Goal: Task Accomplishment & Management: Use online tool/utility

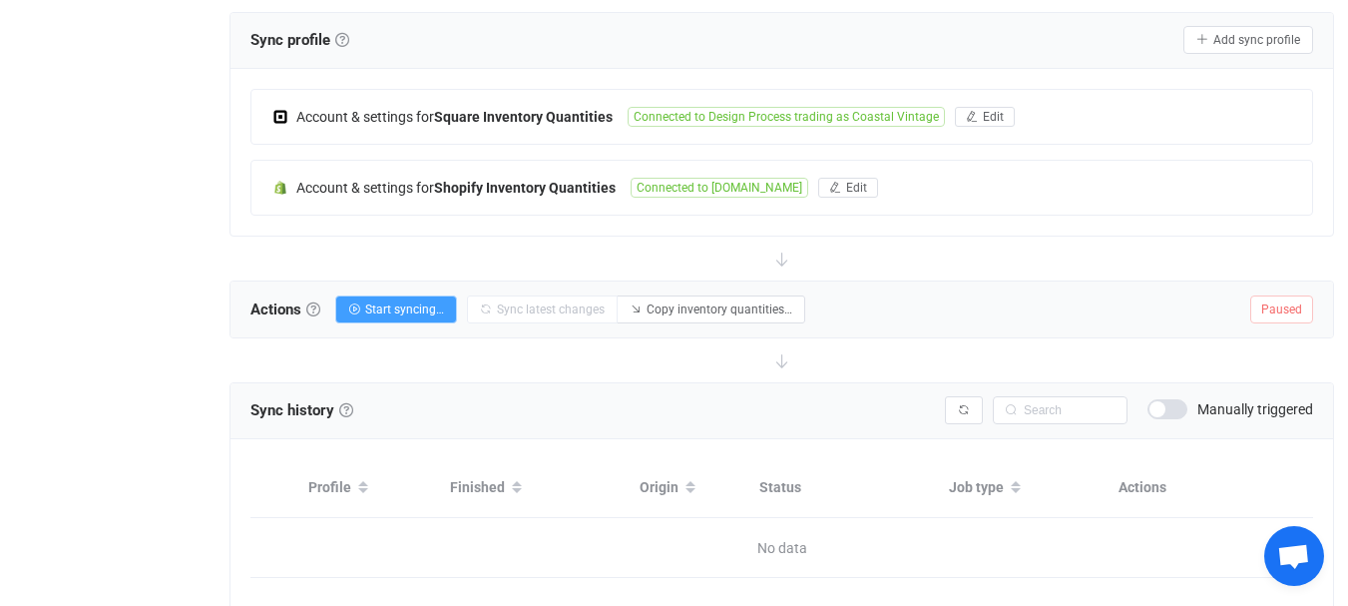
scroll to position [379, 0]
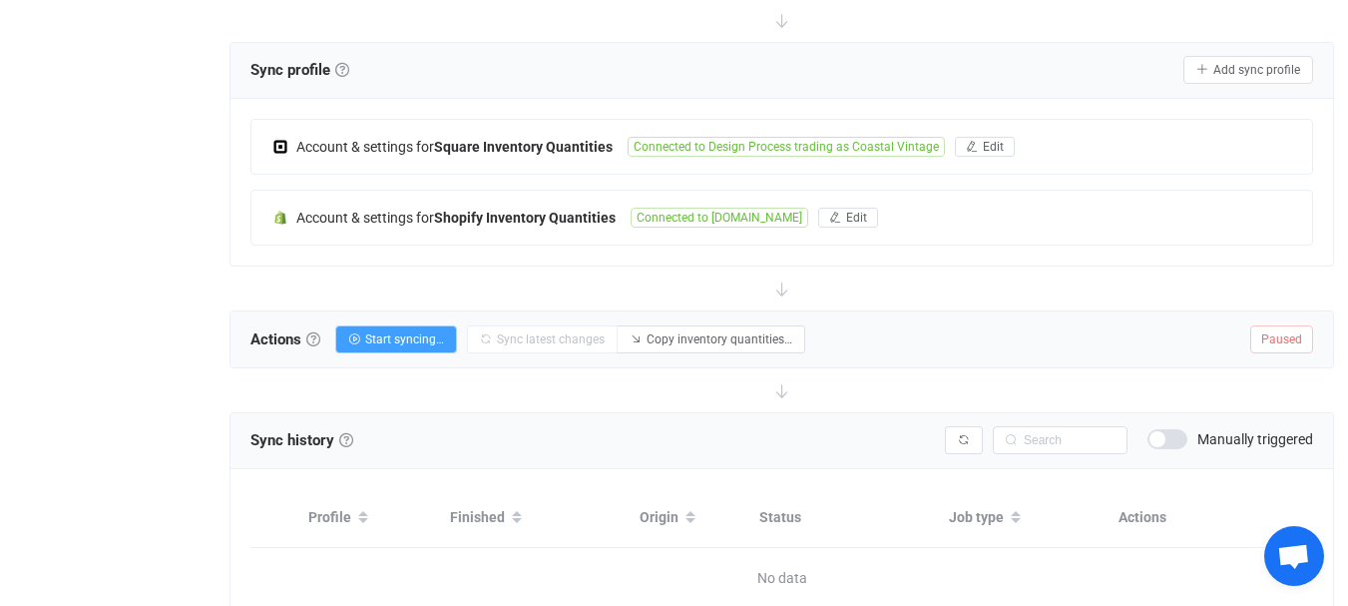
click at [532, 278] on div at bounding box center [781, 288] width 1104 height 44
drag, startPoint x: 532, startPoint y: 278, endPoint x: 654, endPoint y: 414, distance: 182.3
drag, startPoint x: 654, startPoint y: 414, endPoint x: 163, endPoint y: 381, distance: 492.0
click at [163, 381] on div "Overview Synchronizations Settings Billing Help" at bounding box center [109, 204] width 219 height 1007
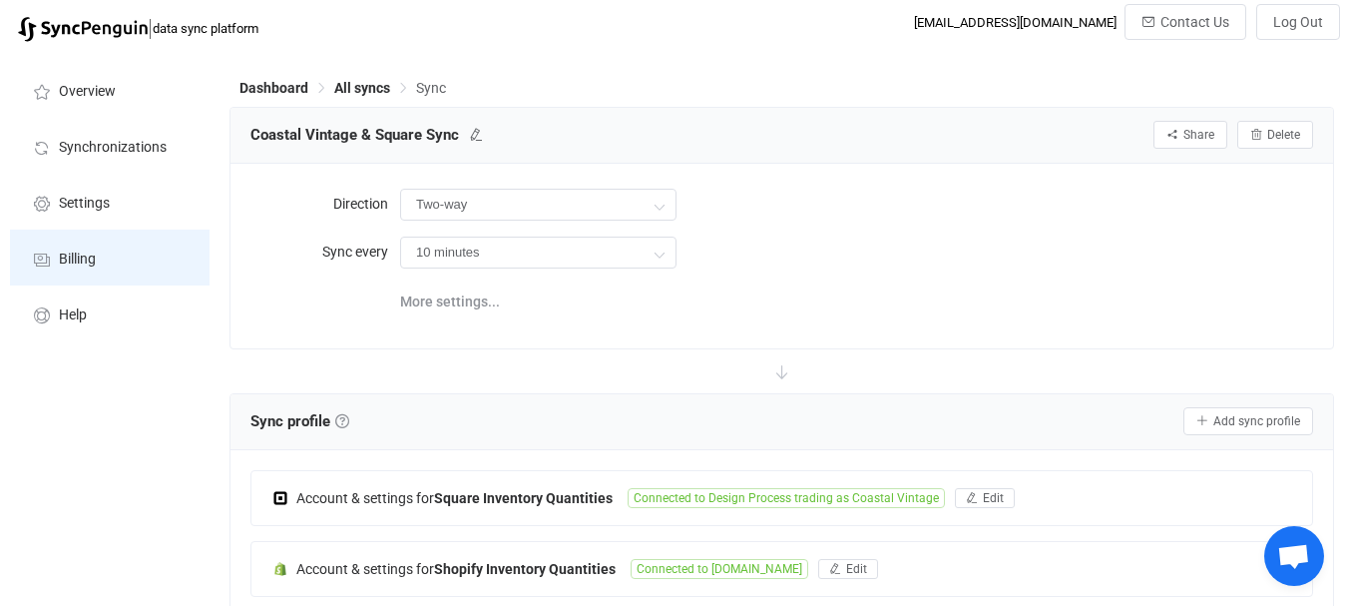
scroll to position [0, 0]
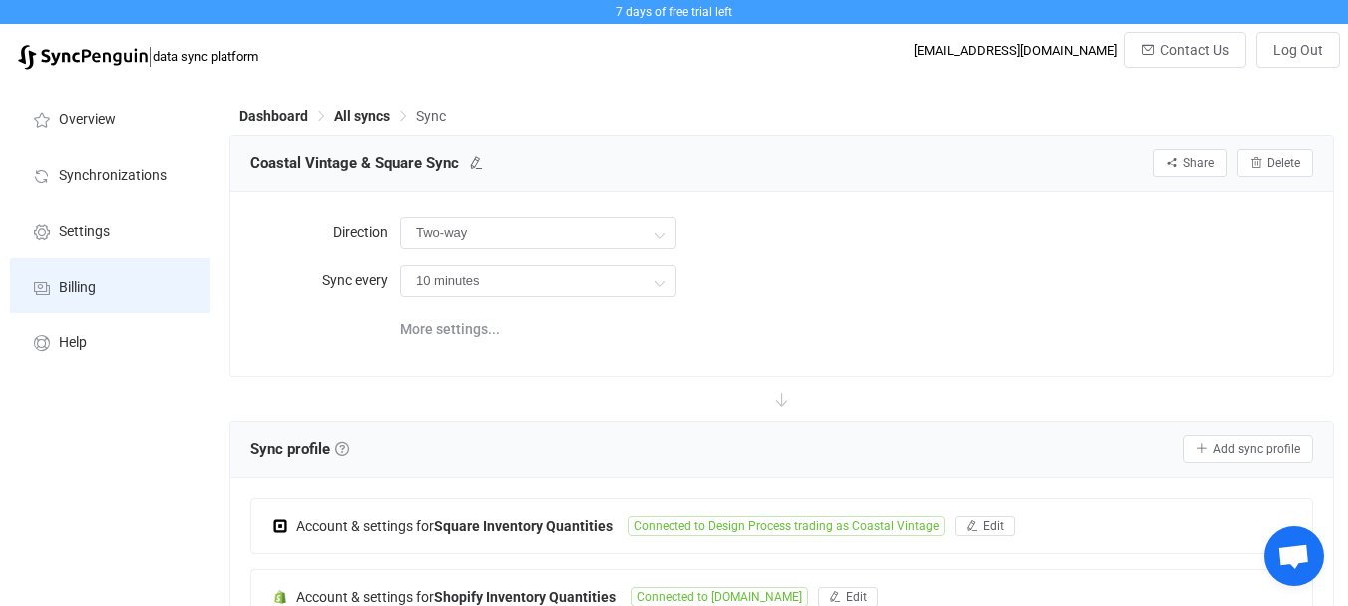
click at [107, 280] on li "Billing" at bounding box center [110, 285] width 200 height 56
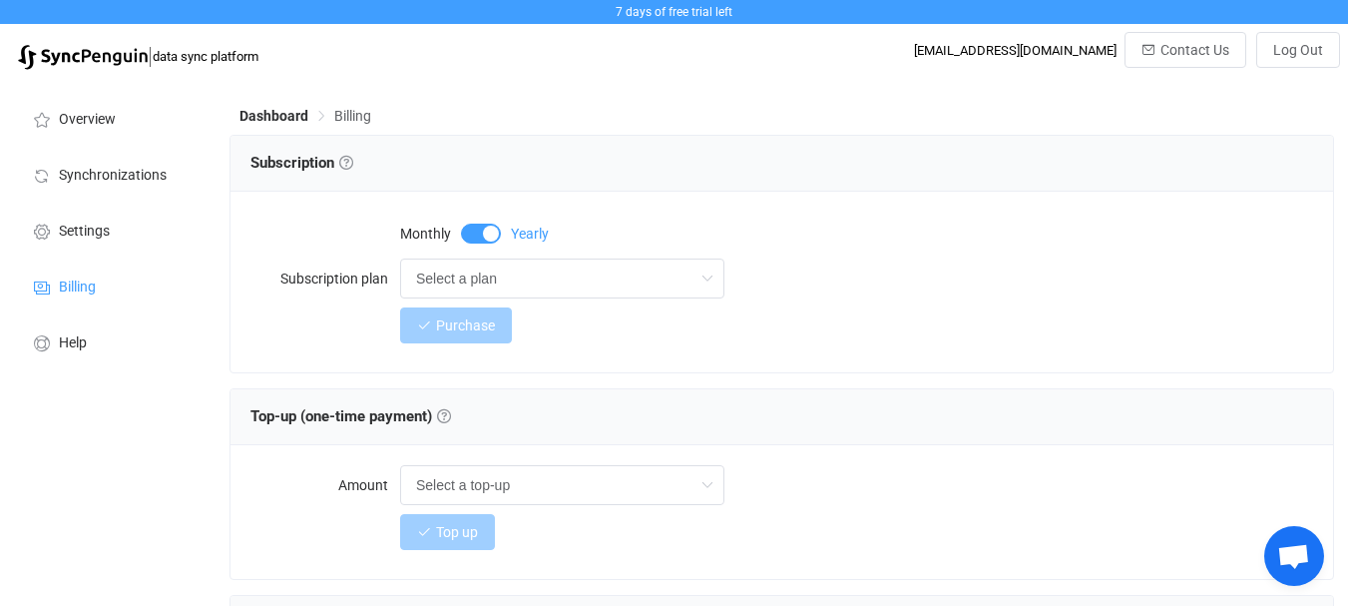
click at [854, 281] on div "Select a plan Select a plan Up to 2 active syncs | 2,000 updates $9/m, billed y…" at bounding box center [856, 278] width 913 height 40
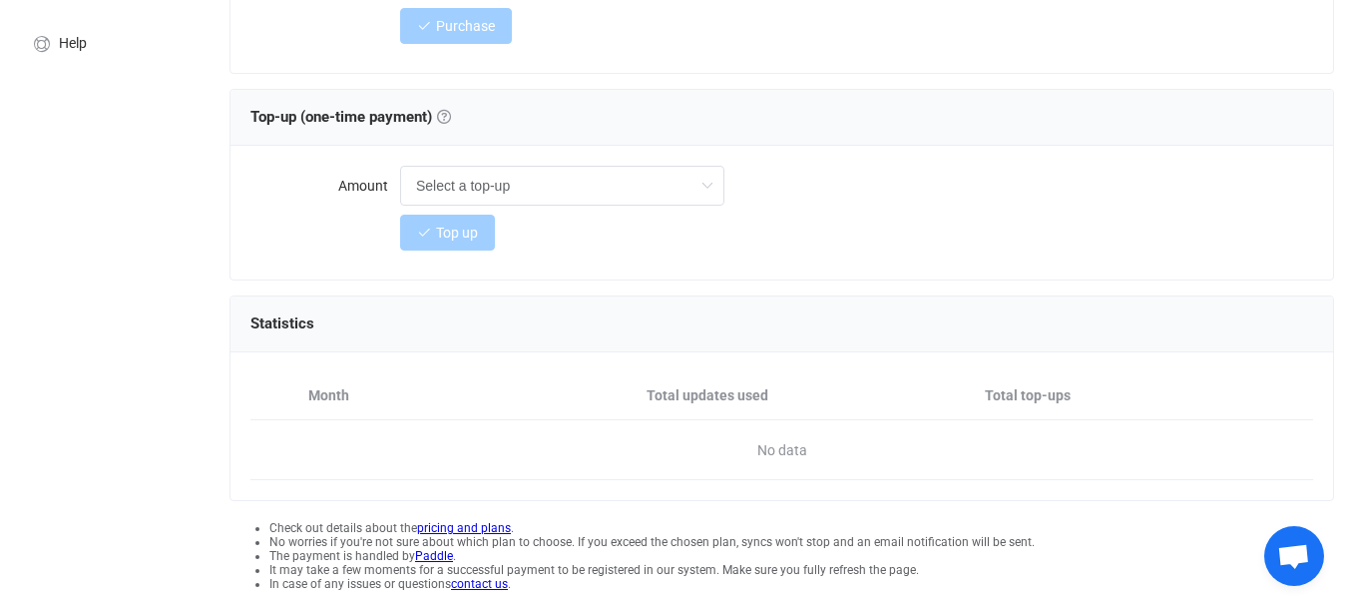
scroll to position [364, 0]
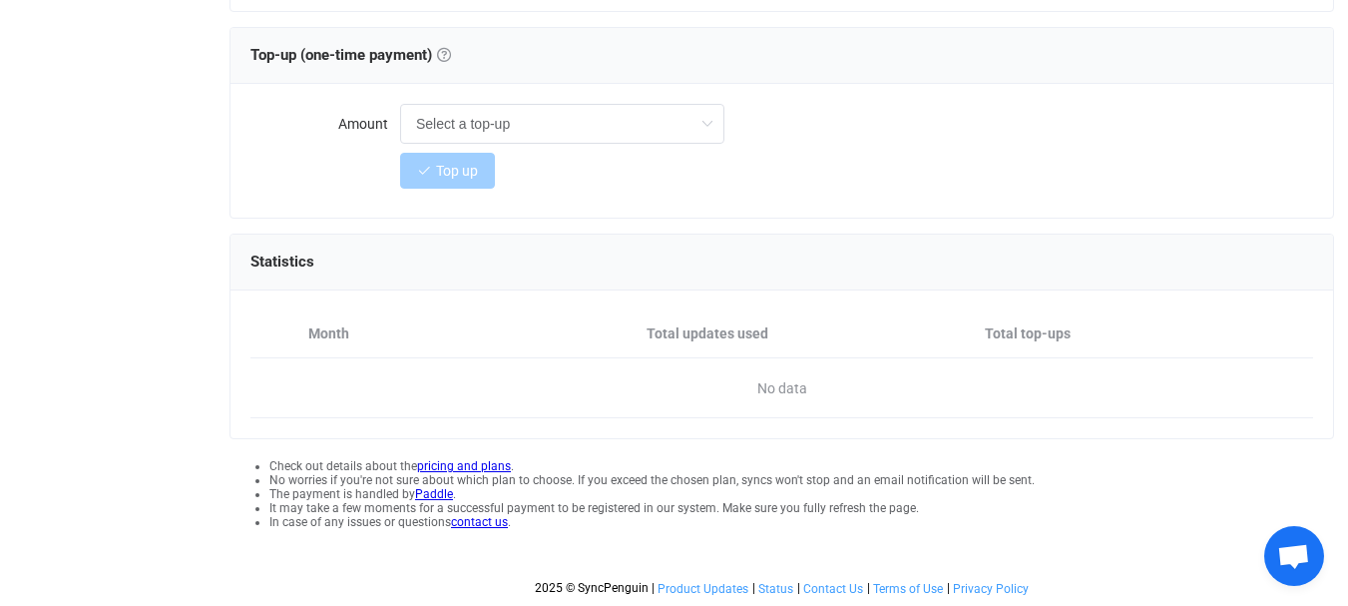
click at [607, 480] on li "No worries if you're not sure about which plan to choose. If you exceed the cho…" at bounding box center [801, 480] width 1065 height 14
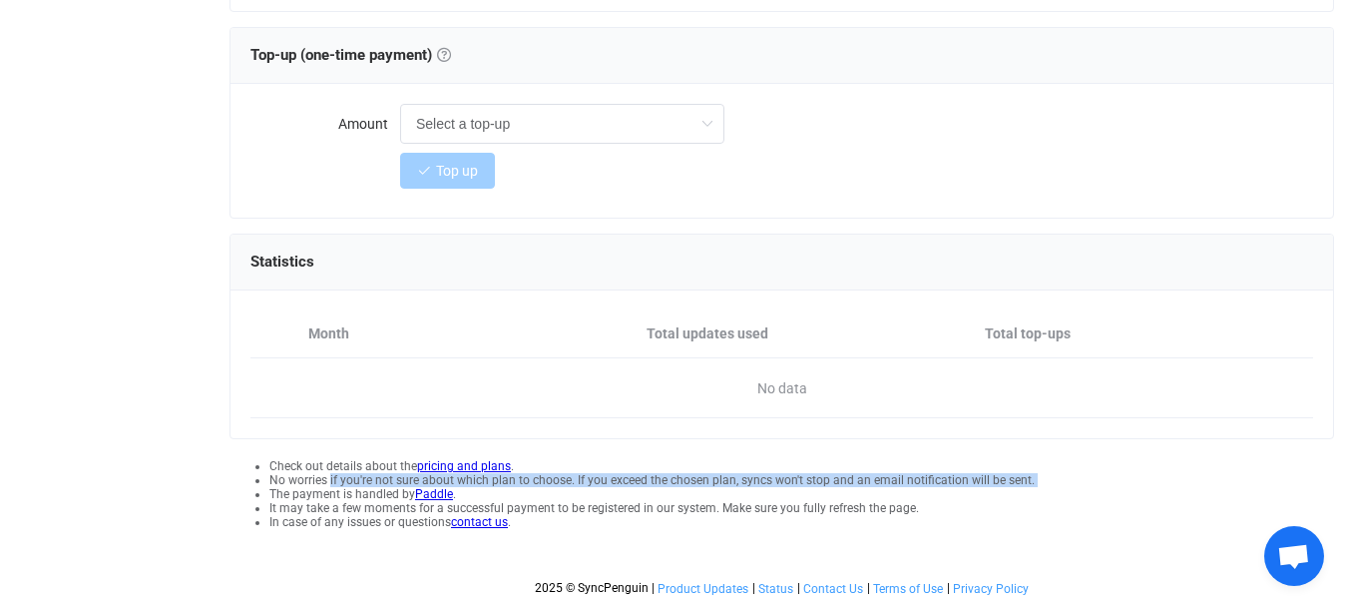
click at [607, 480] on li "No worries if you're not sure about which plan to choose. If you exceed the cho…" at bounding box center [801, 480] width 1065 height 14
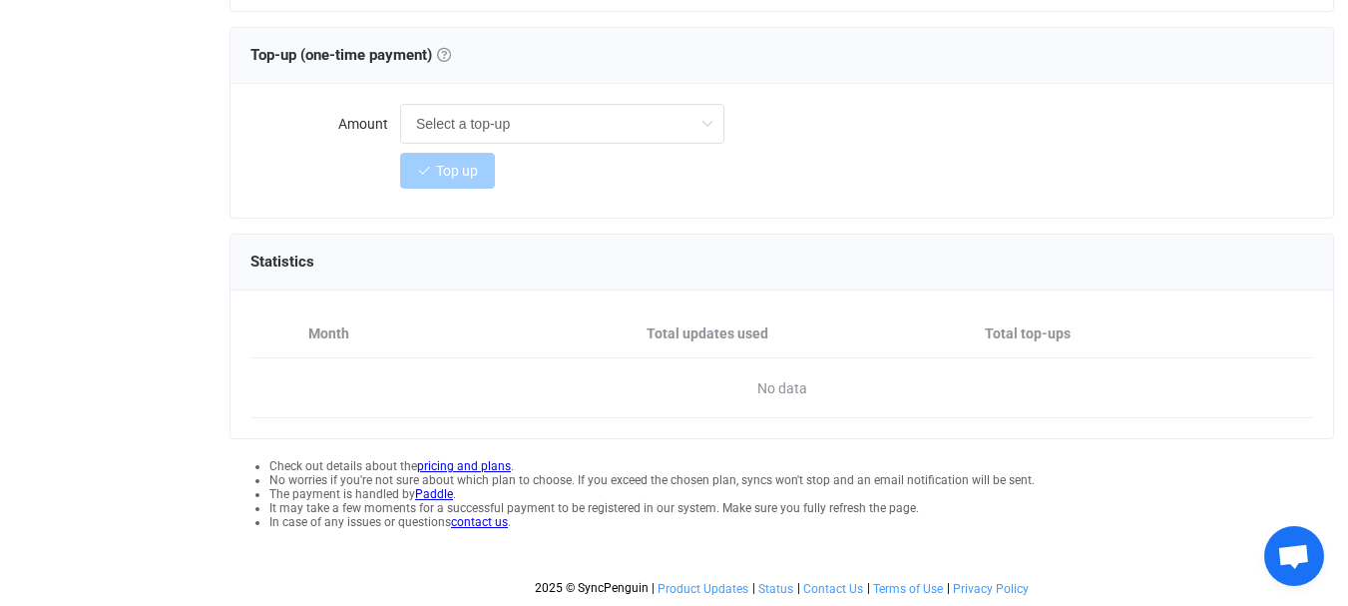
click at [185, 247] on div "Overview Synchronizations Settings Billing Help" at bounding box center [109, 162] width 219 height 887
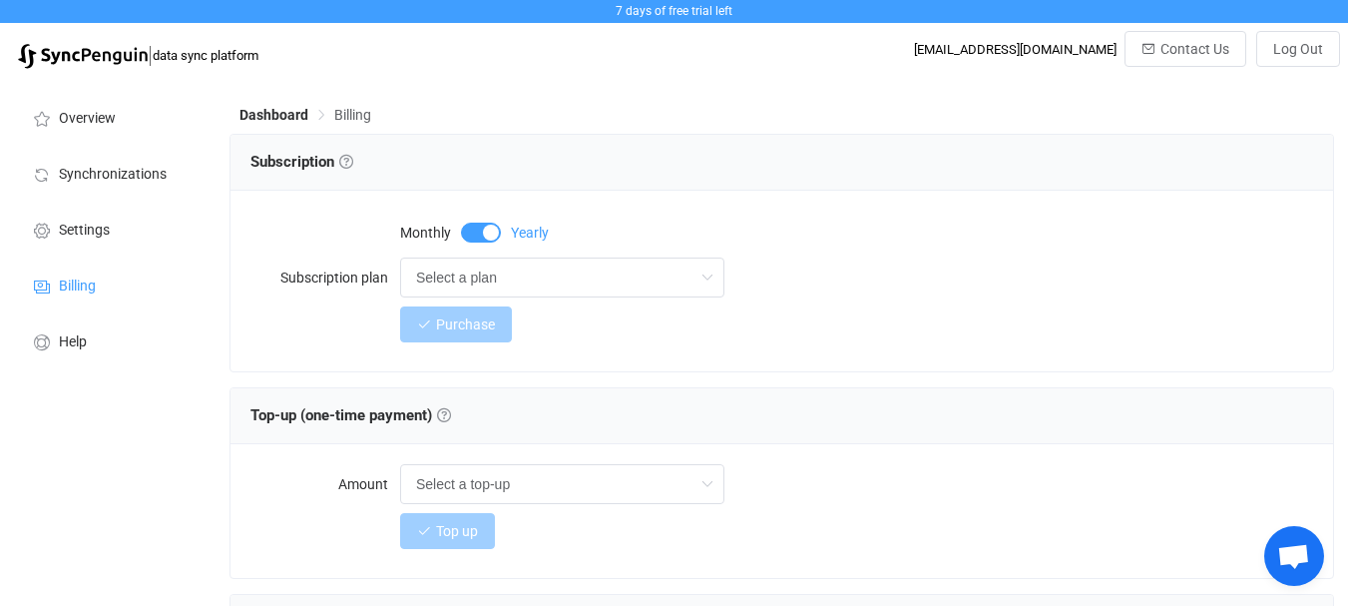
scroll to position [0, 0]
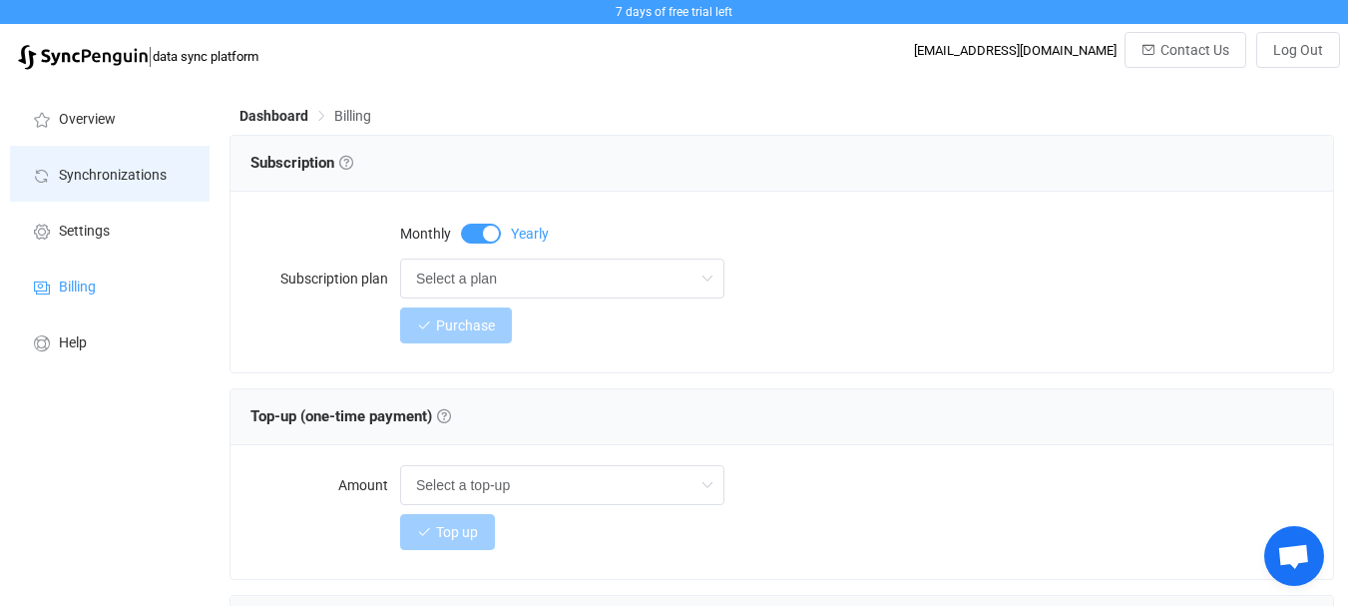
click at [121, 160] on li "Synchronizations" at bounding box center [110, 174] width 200 height 56
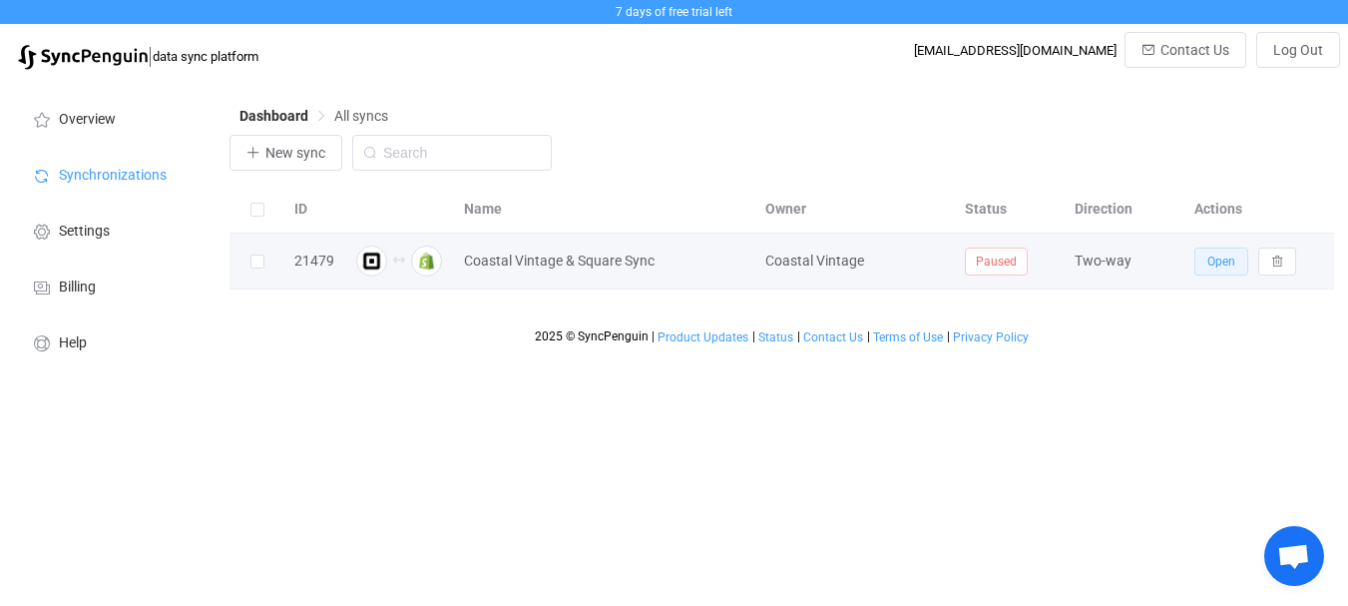
click at [1237, 270] on button "Open" at bounding box center [1221, 261] width 54 height 28
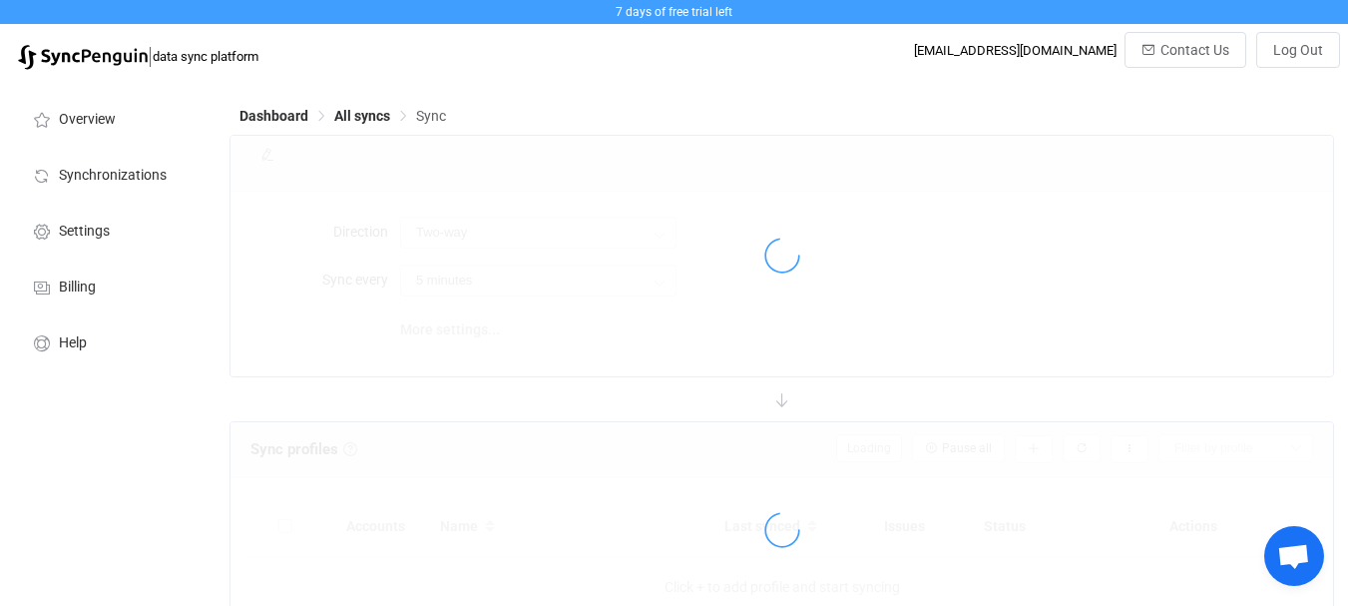
type input "10 minutes"
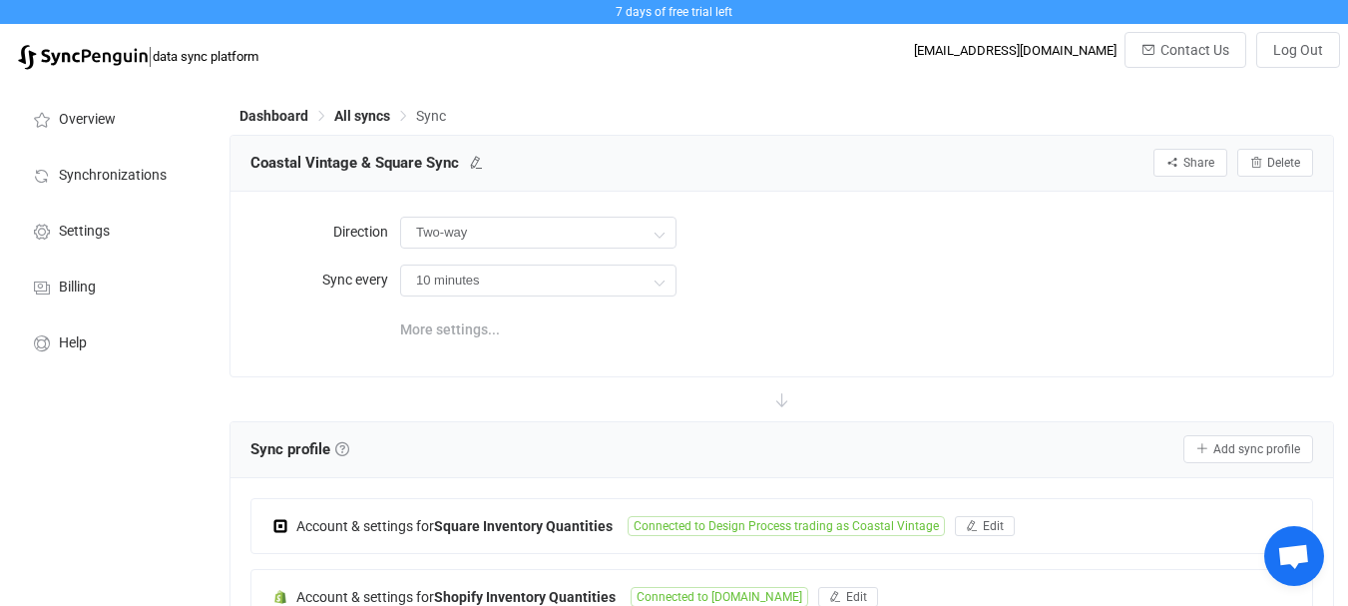
click at [422, 328] on span "More settings..." at bounding box center [450, 329] width 100 height 40
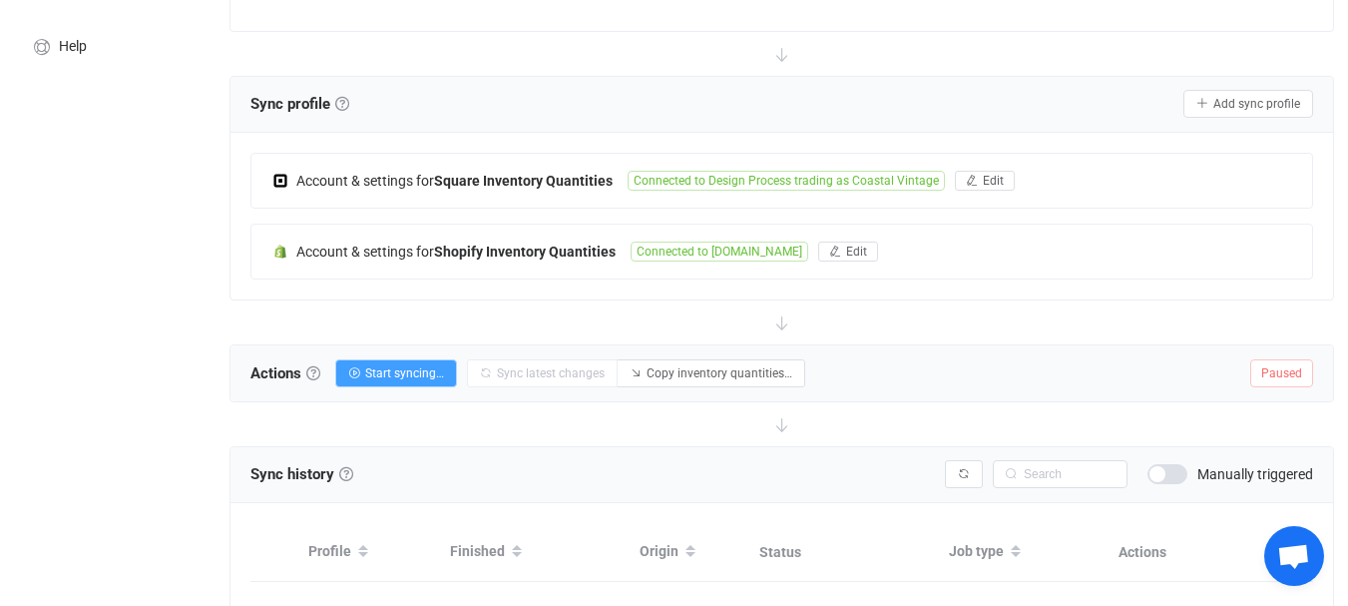
scroll to position [399, 0]
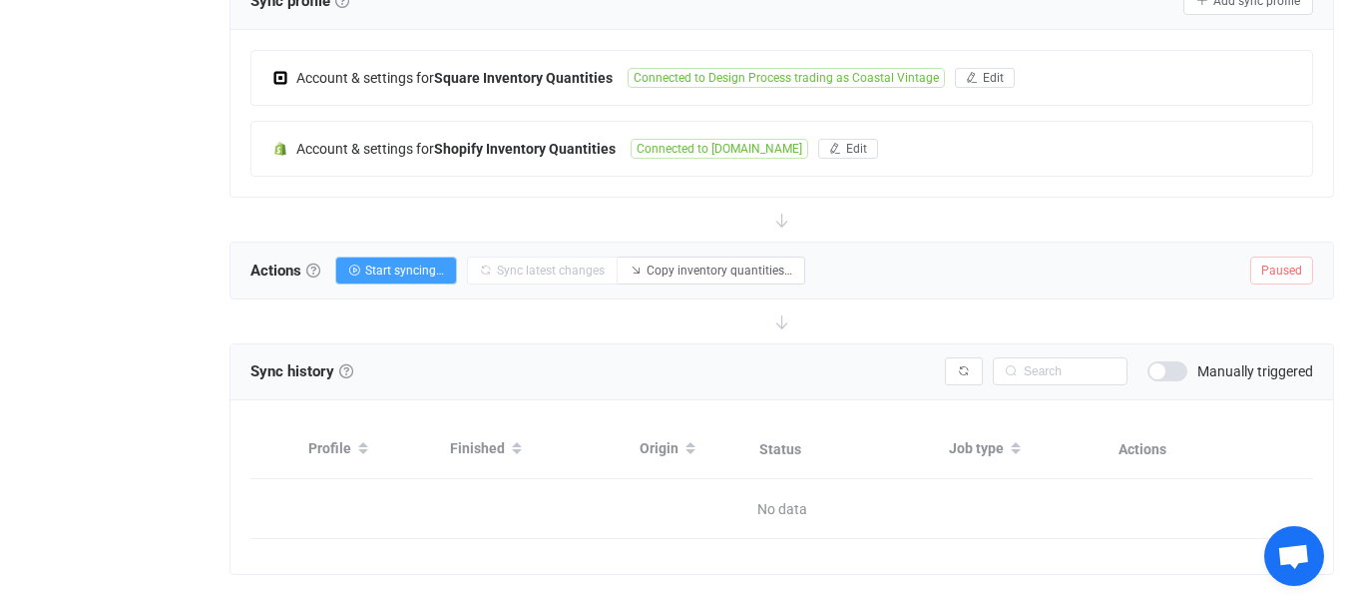
click at [61, 120] on div "Overview Synchronizations Settings Billing Help" at bounding box center [109, 160] width 219 height 959
click at [463, 217] on div at bounding box center [781, 220] width 1104 height 44
click at [843, 206] on div at bounding box center [781, 220] width 1104 height 44
click at [1025, 372] on input "text" at bounding box center [1060, 371] width 135 height 28
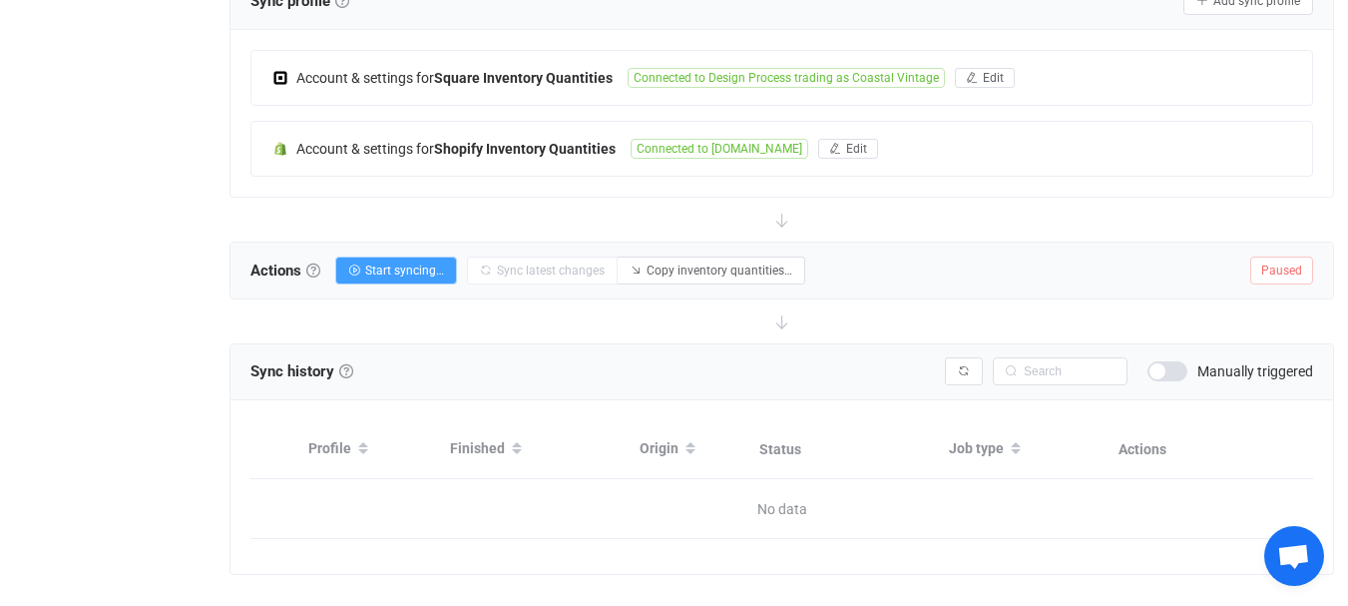
click at [1039, 266] on div "Actions Actions To start syncing, click the Start syncing button. You'll be pro…" at bounding box center [781, 270] width 1102 height 56
click at [1035, 363] on input "text" at bounding box center [1060, 371] width 135 height 28
click at [1037, 299] on div at bounding box center [781, 321] width 1104 height 44
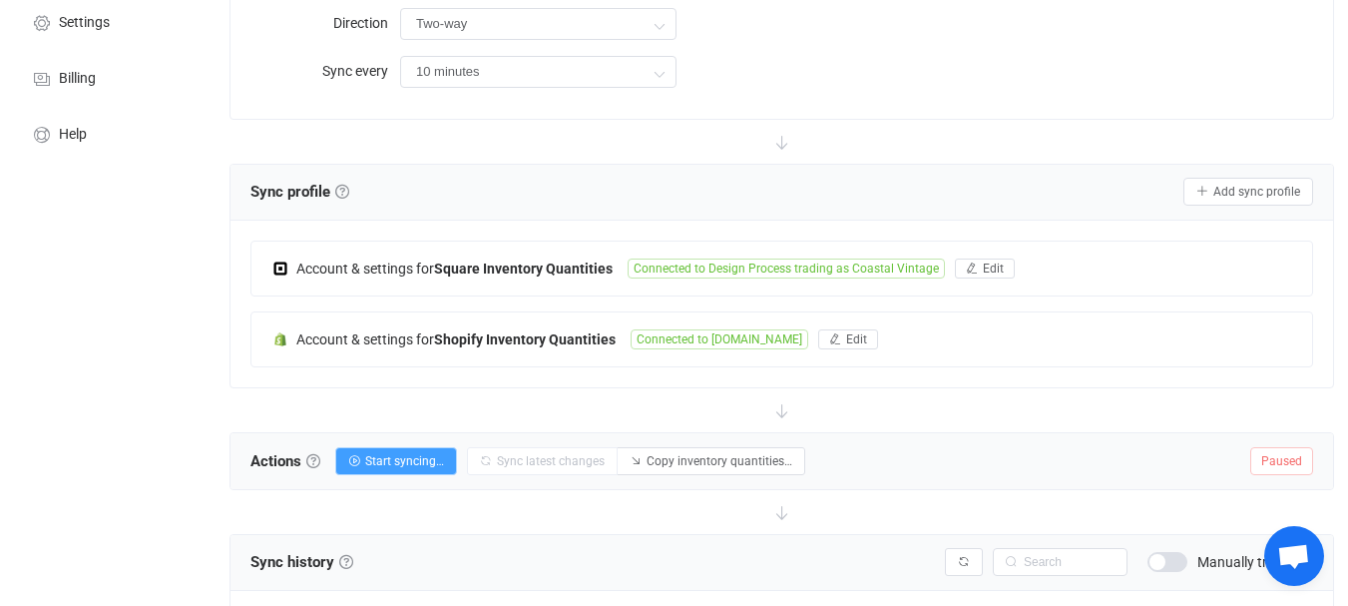
scroll to position [200, 0]
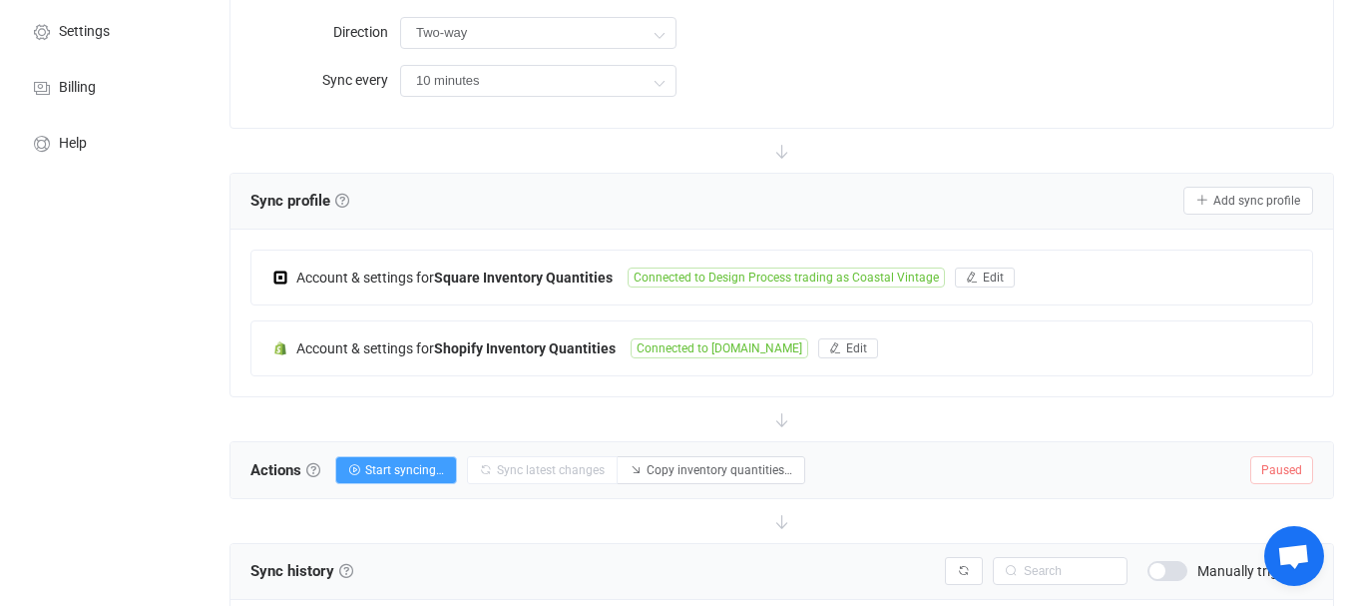
click at [304, 203] on span "Sync profile Sync profile A sync profile represents a single pair of shops to s…" at bounding box center [299, 201] width 99 height 30
click at [279, 208] on span "Sync profile Sync profile A sync profile represents a single pair of shops to s…" at bounding box center [299, 201] width 99 height 30
copy span "Sync"
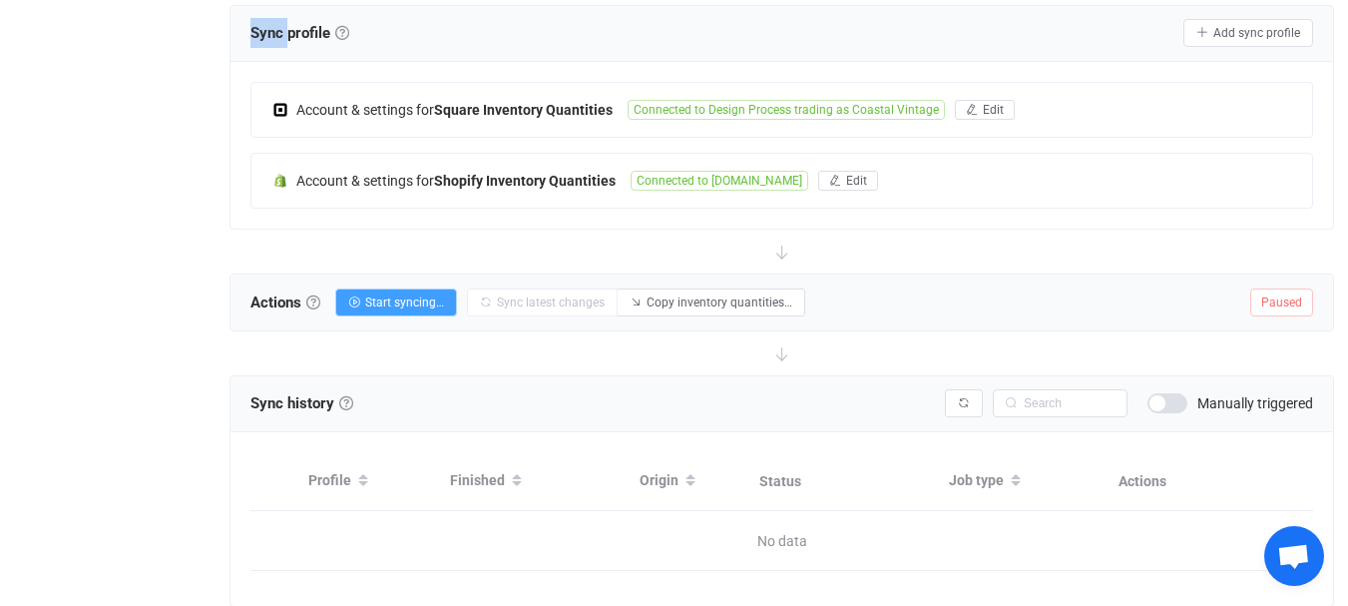
scroll to position [399, 0]
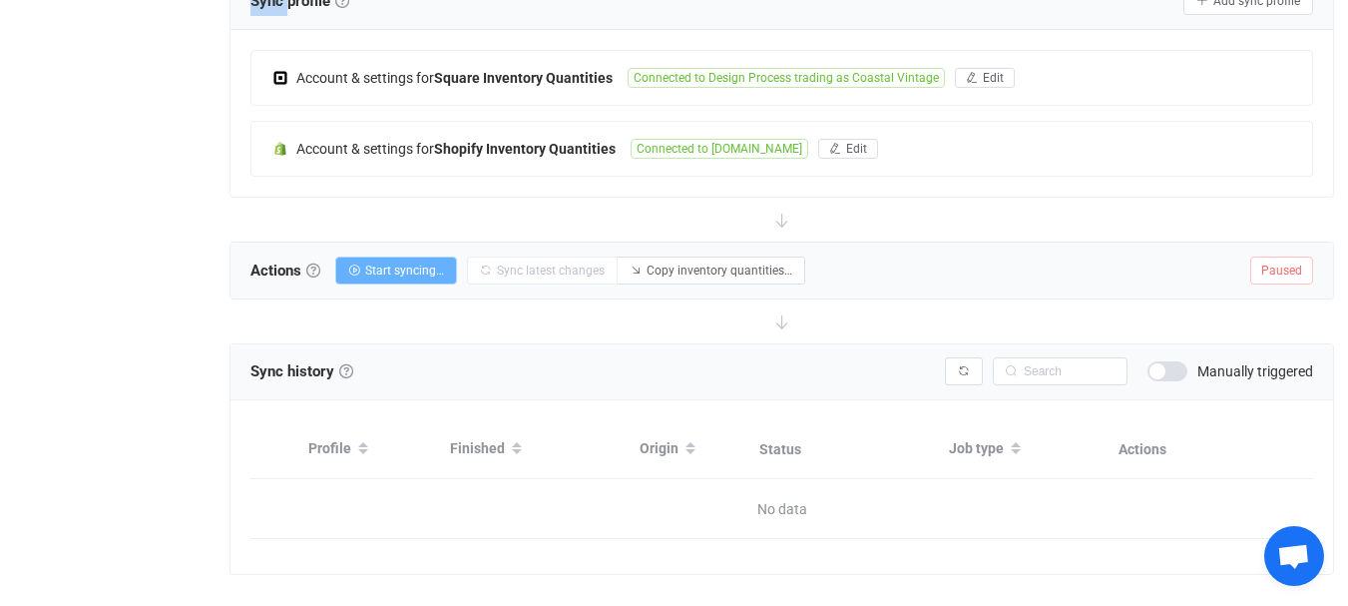
click at [377, 265] on span "Start syncing…" at bounding box center [404, 270] width 79 height 14
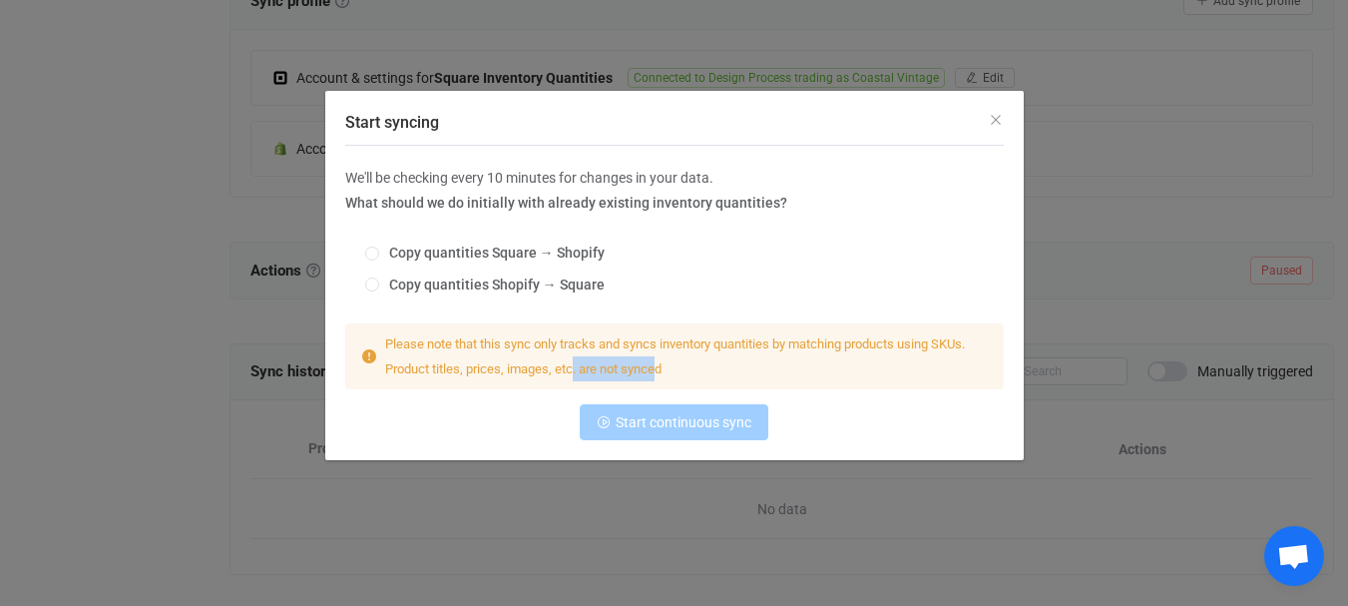
drag, startPoint x: 574, startPoint y: 366, endPoint x: 676, endPoint y: 363, distance: 102.8
click at [676, 363] on div "Please note that this sync only tracks and syncs inventory quantities by matchi…" at bounding box center [682, 356] width 611 height 50
click at [688, 361] on div "Please note that this sync only tracks and syncs inventory quantities by matchi…" at bounding box center [682, 356] width 611 height 50
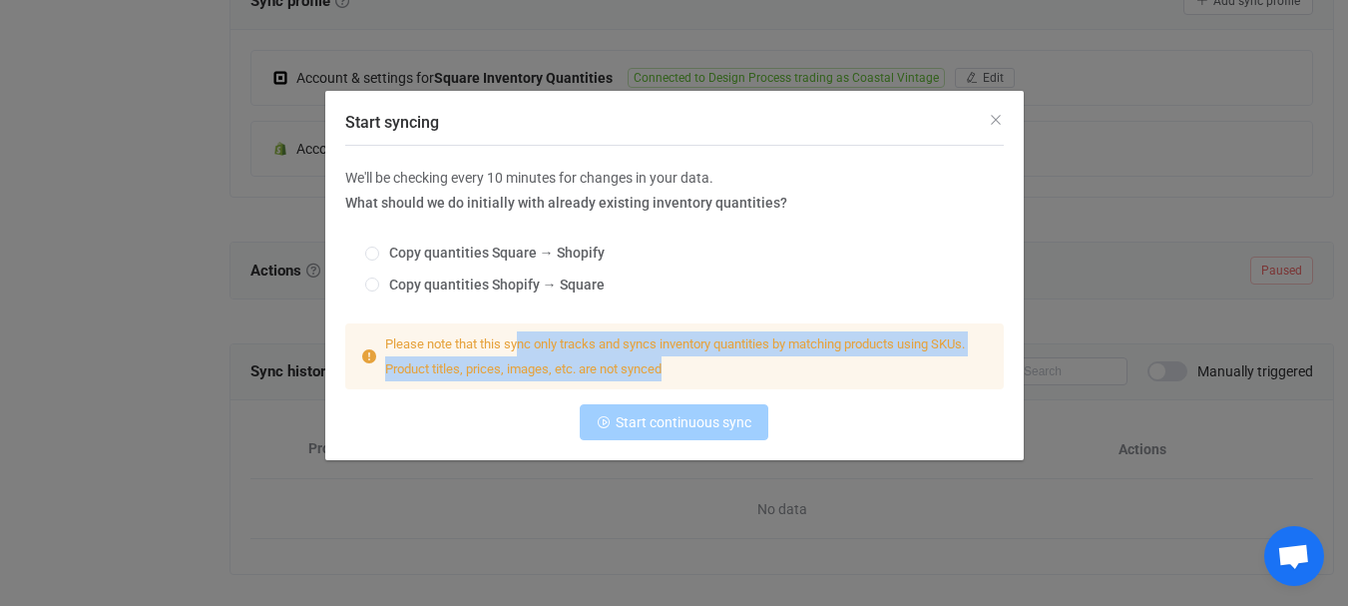
drag, startPoint x: 683, startPoint y: 361, endPoint x: 470, endPoint y: 355, distance: 213.6
click at [491, 355] on div "Please note that this sync only tracks and syncs inventory quantities by matchi…" at bounding box center [682, 356] width 611 height 50
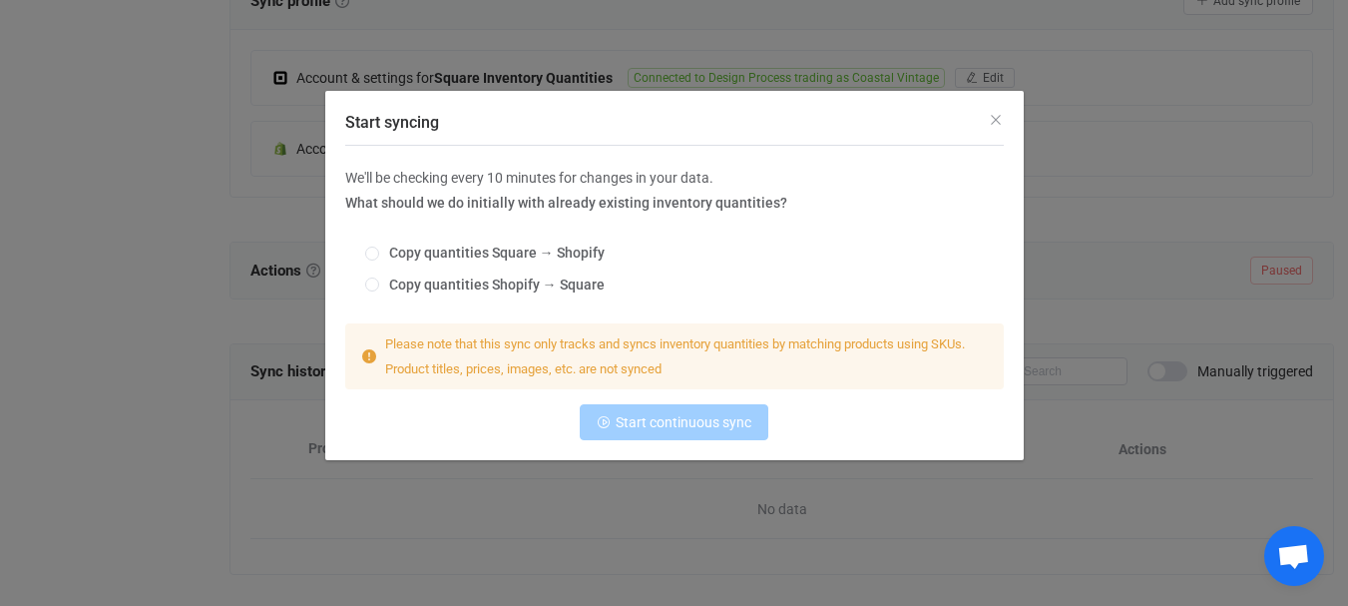
click at [470, 355] on div "Please note that this sync only tracks and syncs inventory quantities by matchi…" at bounding box center [682, 356] width 611 height 50
drag, startPoint x: 573, startPoint y: 341, endPoint x: 636, endPoint y: 341, distance: 62.9
click at [627, 341] on span "Please note that this sync only tracks and syncs inventory quantities by matchi…" at bounding box center [675, 356] width 580 height 40
click at [636, 341] on span "Please note that this sync only tracks and syncs inventory quantities by matchi…" at bounding box center [675, 356] width 580 height 40
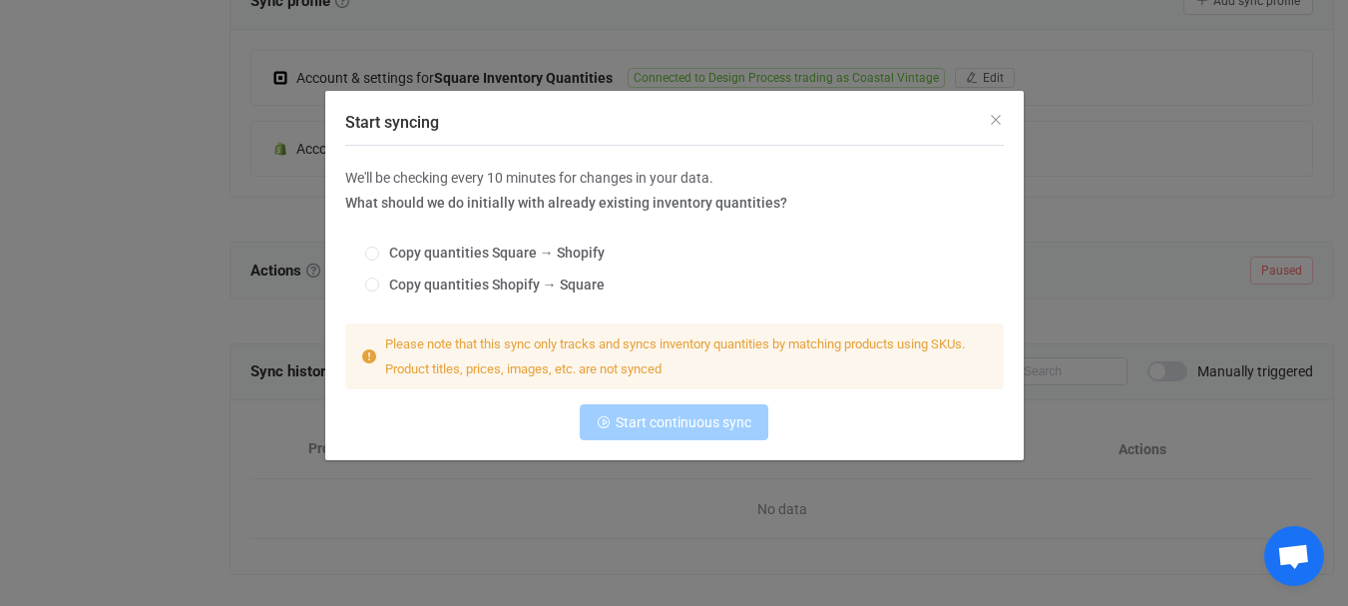
click at [732, 340] on span "Please note that this sync only tracks and syncs inventory quantities by matchi…" at bounding box center [675, 356] width 580 height 40
click at [911, 334] on div "Please note that this sync only tracks and syncs inventory quantities by matchi…" at bounding box center [682, 356] width 611 height 50
click at [448, 373] on span "Please note that this sync only tracks and syncs inventory quantities by matchi…" at bounding box center [675, 356] width 580 height 40
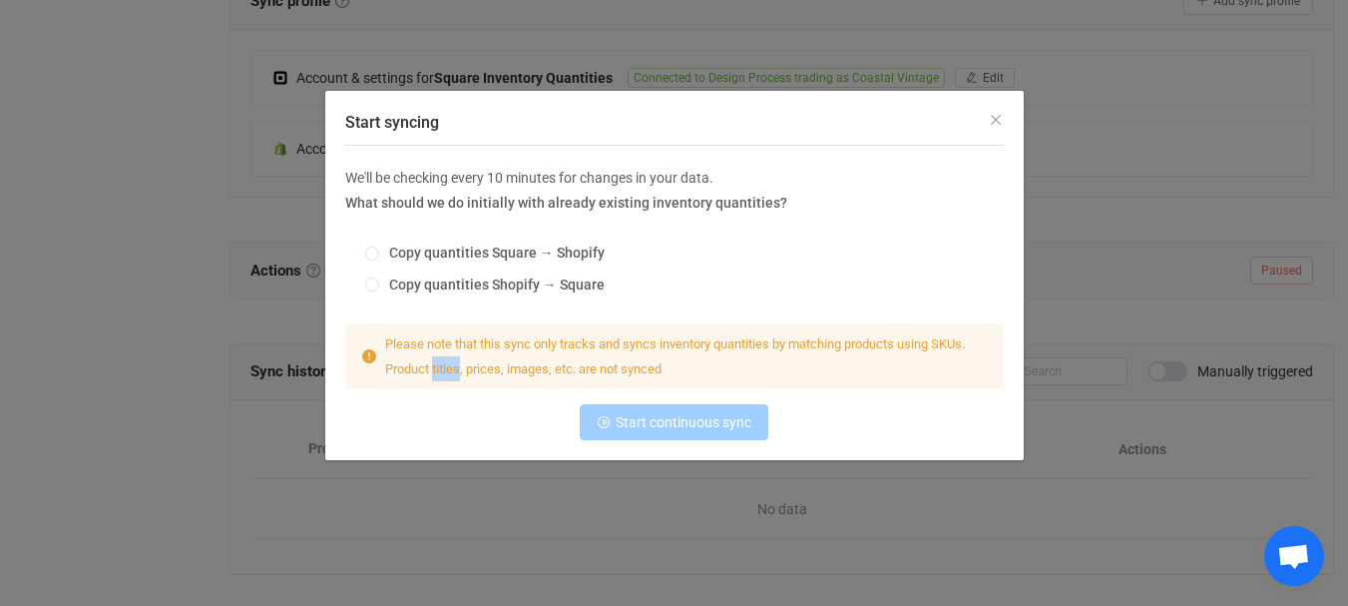
click at [448, 373] on span "Please note that this sync only tracks and syncs inventory quantities by matchi…" at bounding box center [675, 356] width 580 height 40
click at [536, 367] on span "Please note that this sync only tracks and syncs inventory quantities by matchi…" at bounding box center [675, 356] width 580 height 40
drag, startPoint x: 574, startPoint y: 367, endPoint x: 705, endPoint y: 366, distance: 131.7
click at [705, 366] on div "Please note that this sync only tracks and syncs inventory quantities by matchi…" at bounding box center [682, 356] width 611 height 50
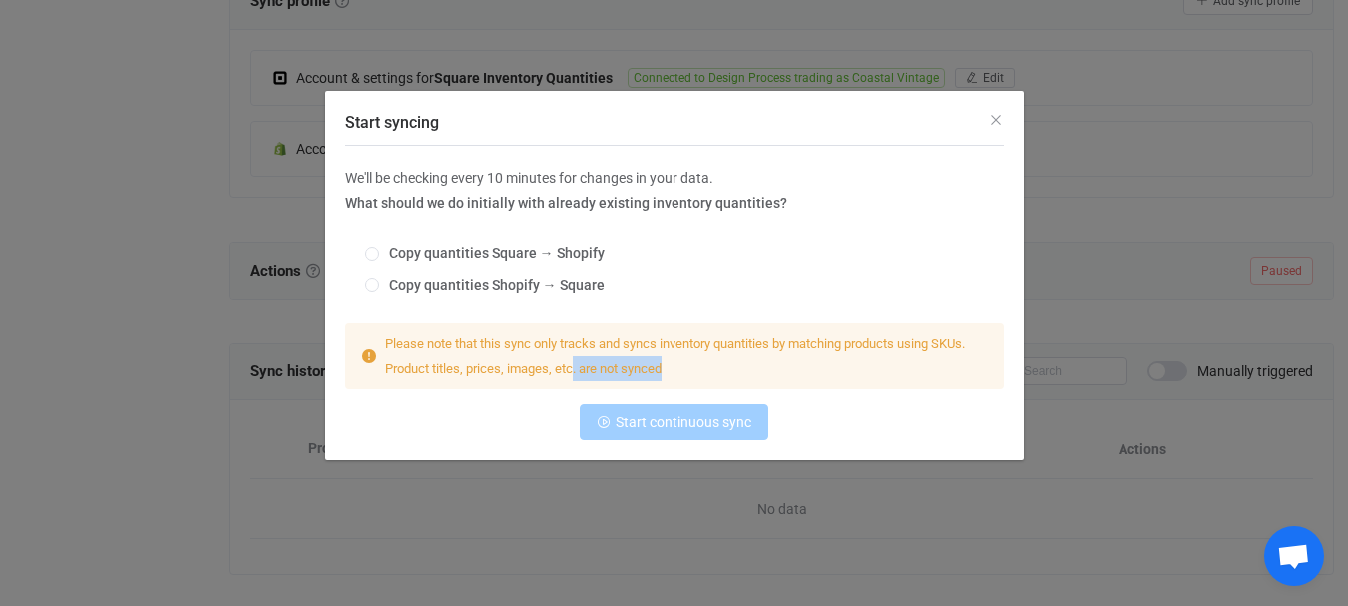
click at [705, 366] on div "Please note that this sync only tracks and syncs inventory quantities by matchi…" at bounding box center [682, 356] width 611 height 50
click at [420, 284] on span "Copy quantities Shopify → Square" at bounding box center [491, 284] width 225 height 16
click at [379, 284] on input "Copy quantities Shopify → Square" at bounding box center [372, 285] width 14 height 16
radio input "true"
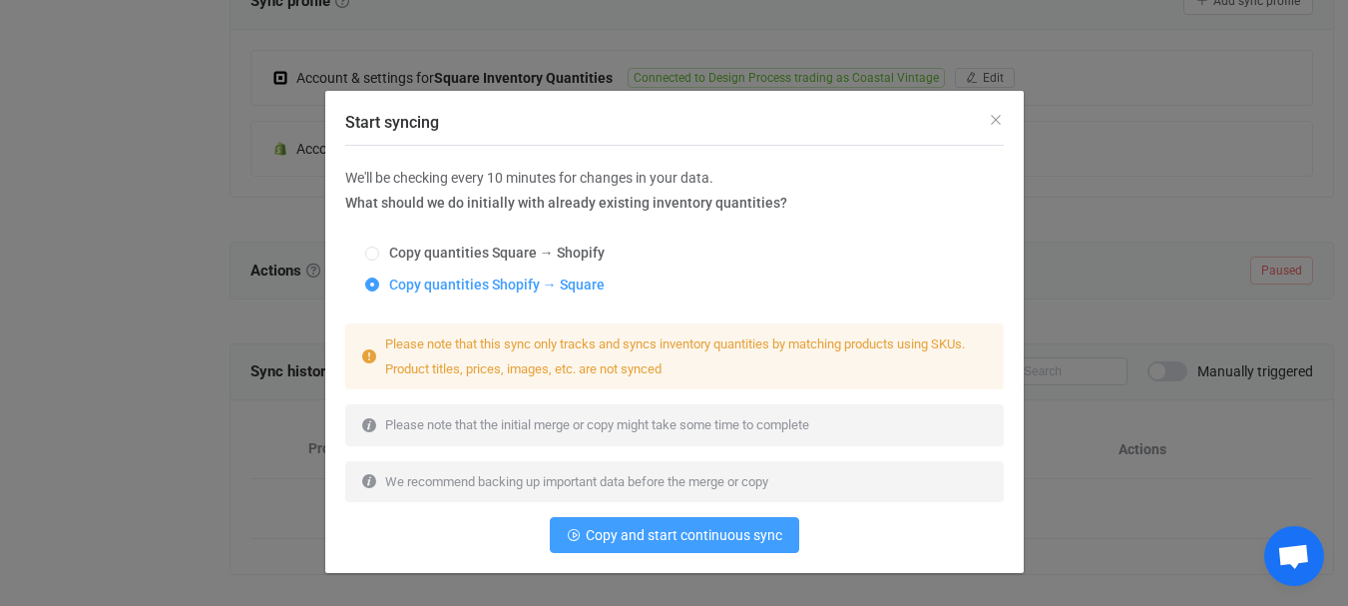
click at [420, 284] on span "Copy quantities Shopify → Square" at bounding box center [491, 284] width 225 height 16
click at [379, 284] on input "Copy quantities Shopify → Square" at bounding box center [372, 285] width 14 height 16
click at [403, 246] on span "Copy quantities Square → Shopify" at bounding box center [491, 252] width 225 height 16
click at [379, 246] on input "Copy quantities Square → Shopify" at bounding box center [372, 254] width 14 height 16
radio input "true"
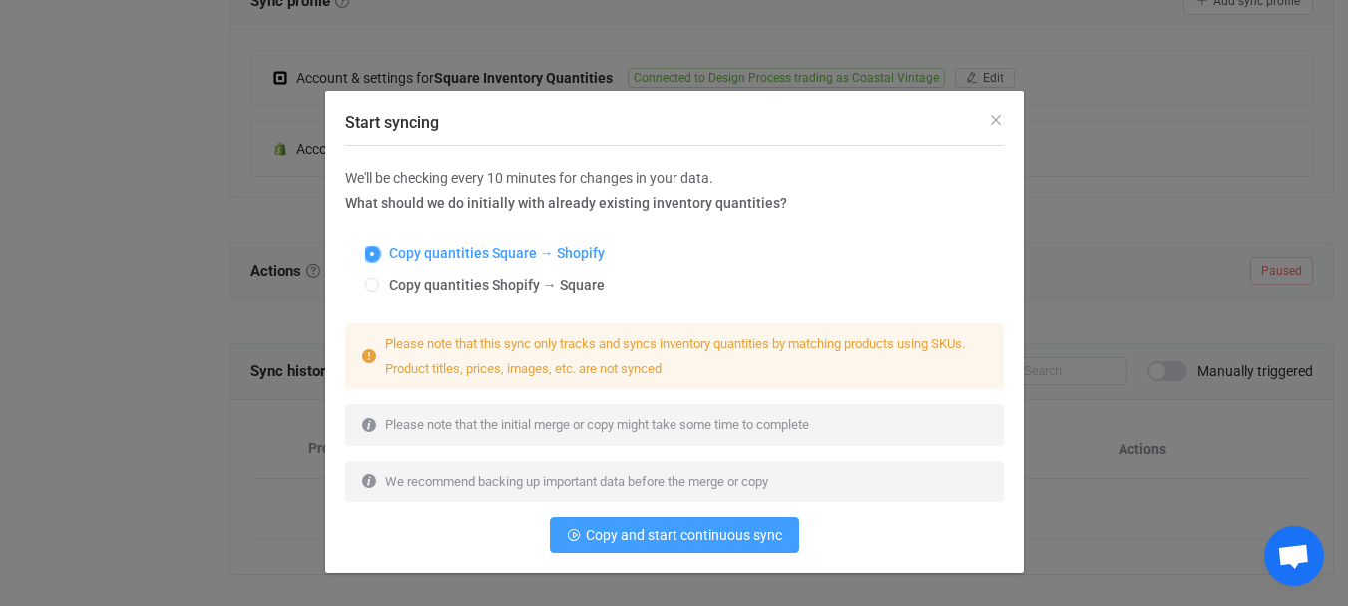
click at [429, 248] on span "Copy quantities Square → Shopify" at bounding box center [491, 252] width 225 height 16
click at [379, 248] on input "Copy quantities Square → Shopify" at bounding box center [372, 254] width 14 height 16
drag, startPoint x: 411, startPoint y: 176, endPoint x: 528, endPoint y: 185, distance: 117.1
click at [528, 185] on span "We'll be checking every 10 minutes for changes in your data." at bounding box center [529, 178] width 368 height 16
click at [548, 186] on span "We'll be checking every 10 minutes for changes in your data." at bounding box center [529, 178] width 368 height 16
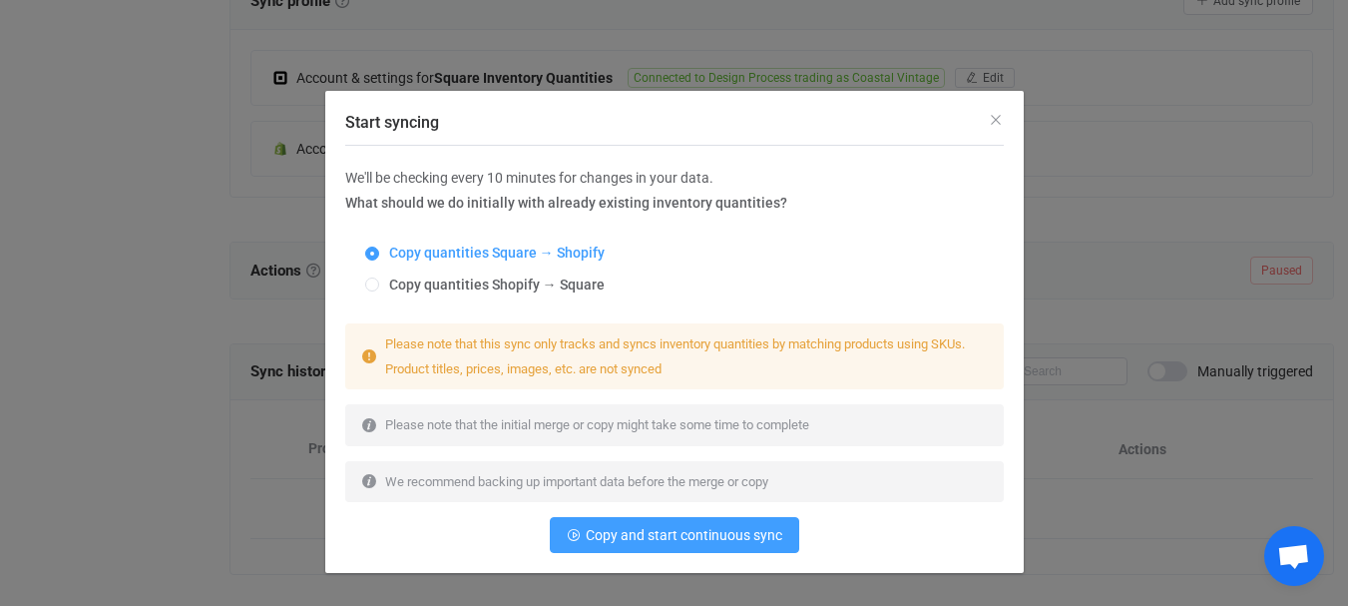
drag, startPoint x: 1022, startPoint y: 164, endPoint x: 996, endPoint y: 143, distance: 33.3
drag, startPoint x: 996, startPoint y: 143, endPoint x: 983, endPoint y: 119, distance: 27.2
click at [992, 116] on icon "Close" at bounding box center [996, 120] width 16 height 16
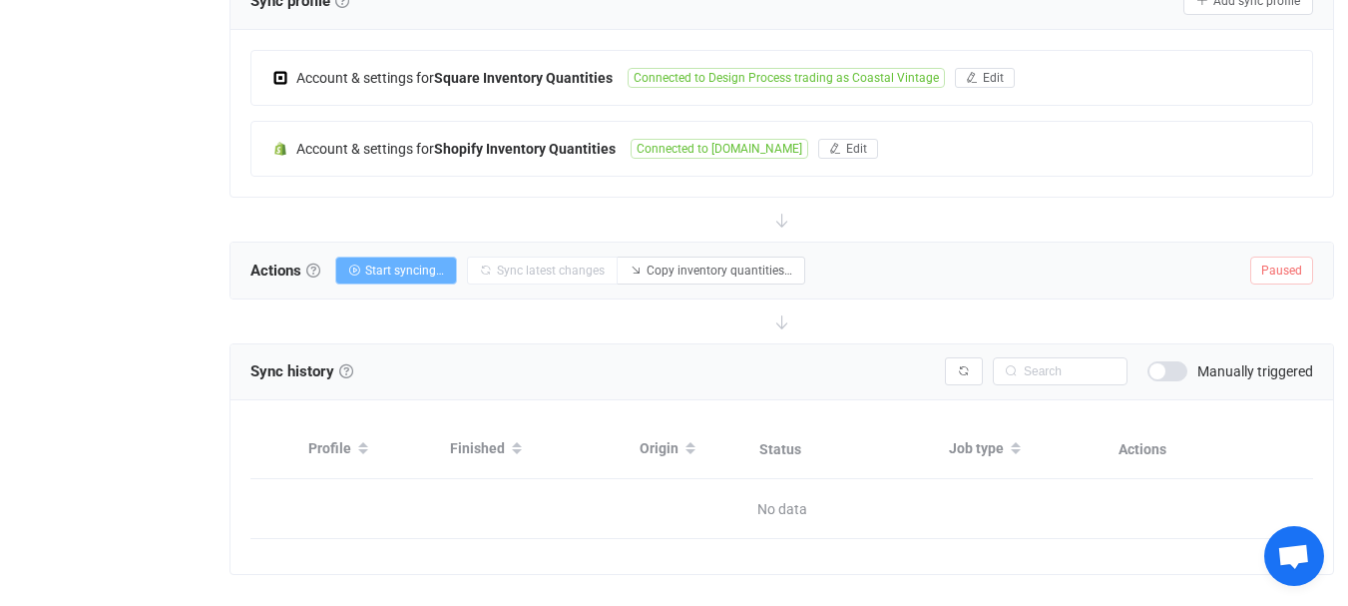
click at [423, 263] on span "Start syncing…" at bounding box center [404, 270] width 79 height 14
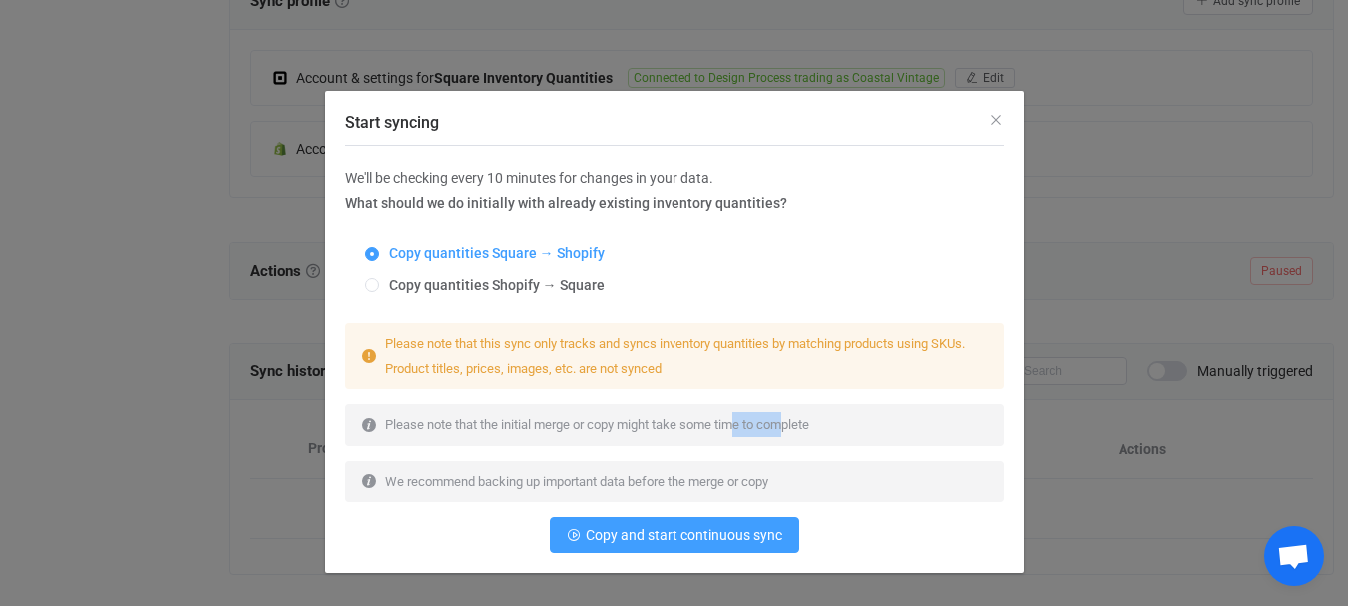
drag, startPoint x: 761, startPoint y: 427, endPoint x: 799, endPoint y: 427, distance: 37.9
click at [788, 427] on span "Please note that the initial merge or copy might take some time to complete" at bounding box center [597, 424] width 424 height 15
click at [828, 425] on div "Please note that the initial merge or copy might take some time to complete" at bounding box center [674, 424] width 658 height 41
drag, startPoint x: 488, startPoint y: 482, endPoint x: 551, endPoint y: 482, distance: 62.9
click at [529, 482] on span "We recommend backing up important data before the merge or copy" at bounding box center [576, 481] width 383 height 15
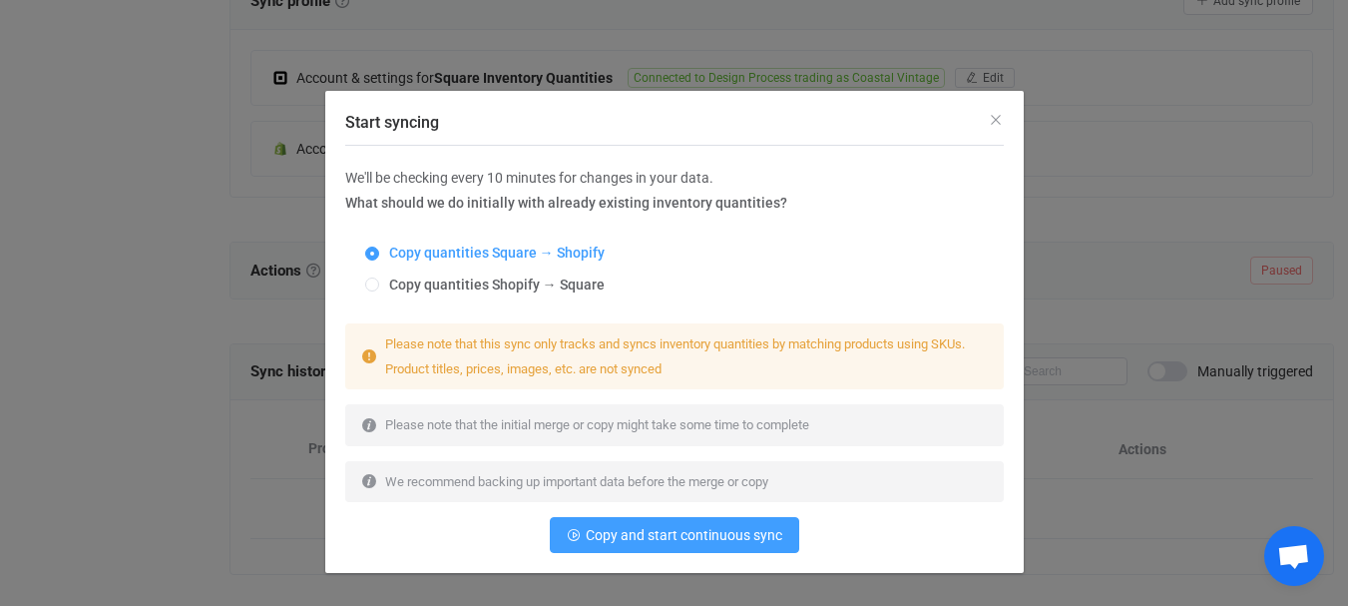
click at [577, 481] on span "We recommend backing up important data before the merge or copy" at bounding box center [576, 481] width 383 height 15
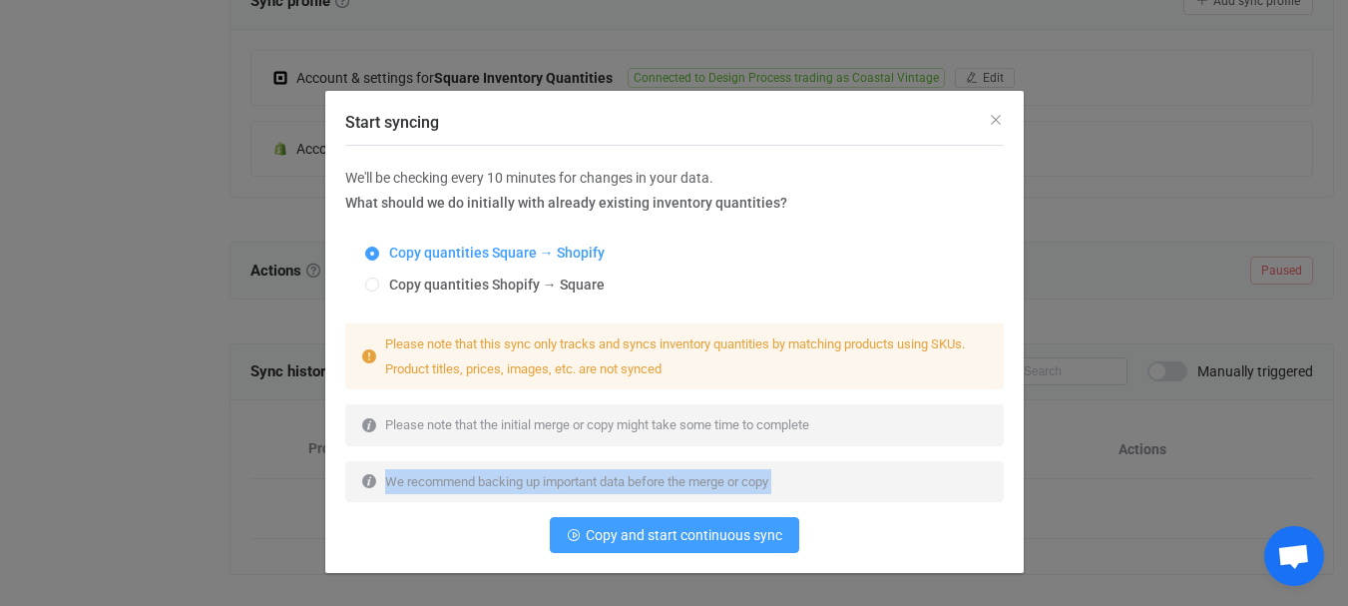
click at [577, 481] on span "We recommend backing up important data before the merge or copy" at bounding box center [576, 481] width 383 height 15
click at [686, 482] on span "We recommend backing up important data before the merge or copy" at bounding box center [576, 481] width 383 height 15
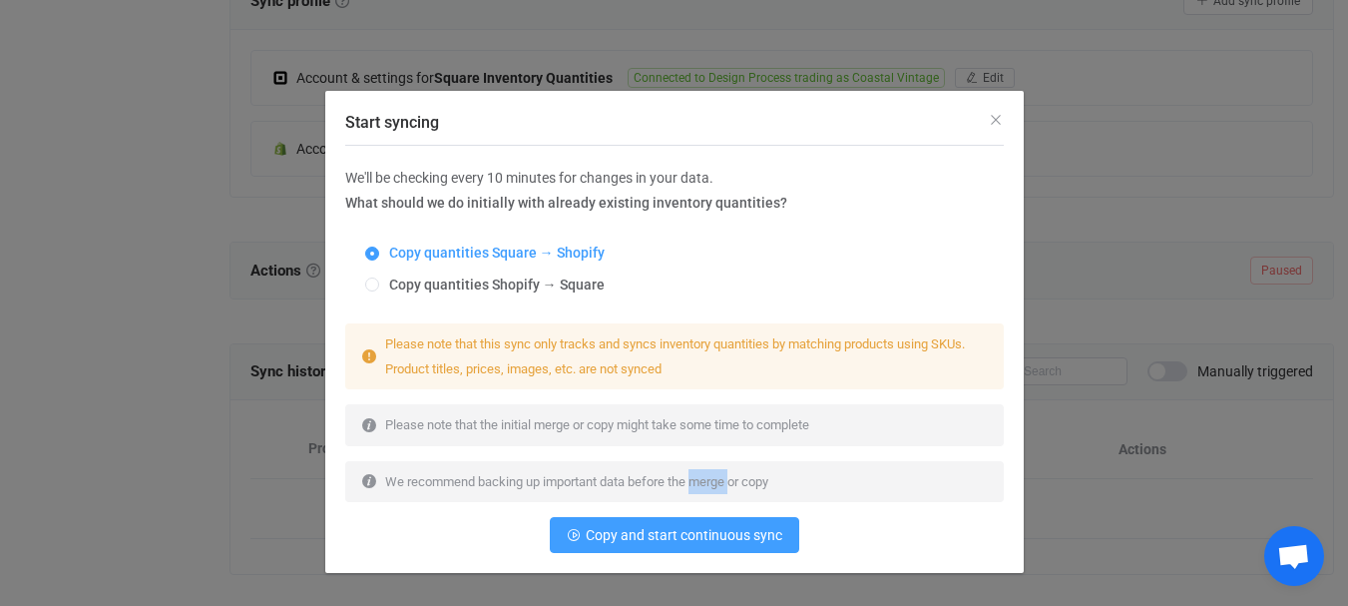
click at [686, 482] on span "We recommend backing up important data before the merge or copy" at bounding box center [576, 481] width 383 height 15
click at [730, 479] on span "We recommend backing up important data before the merge or copy" at bounding box center [576, 481] width 383 height 15
click at [746, 479] on span "We recommend backing up important data before the merge or copy" at bounding box center [576, 481] width 383 height 15
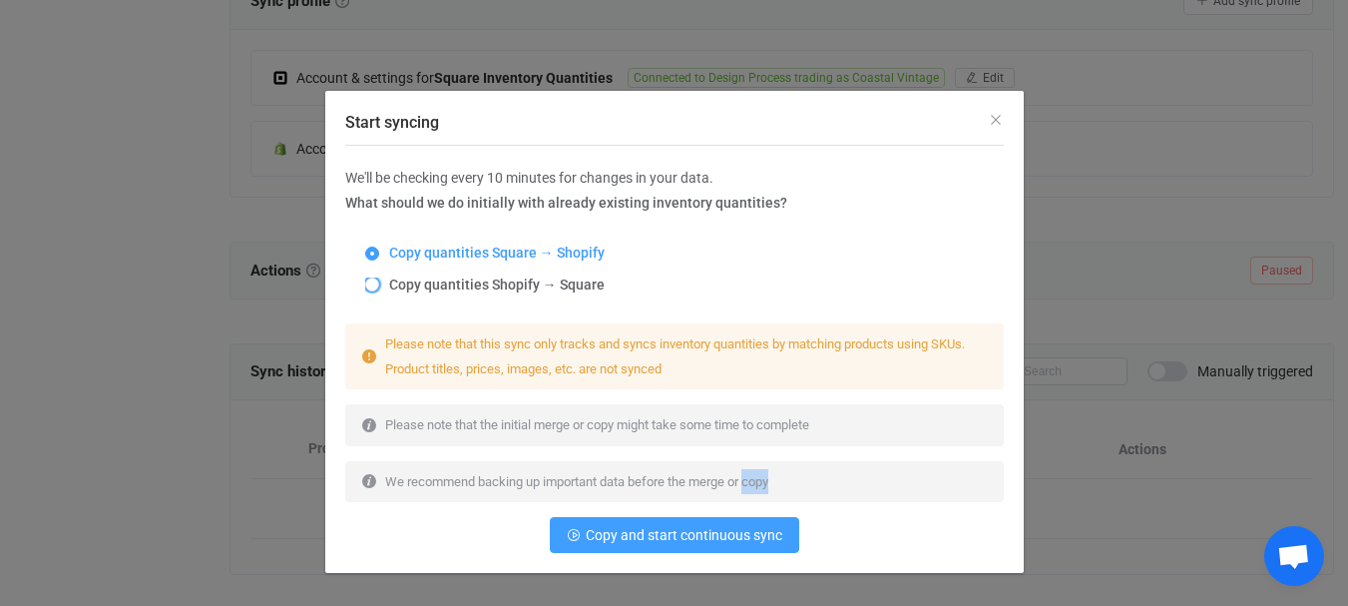
click at [502, 287] on span "Copy quantities Shopify → Square" at bounding box center [491, 284] width 225 height 16
click at [379, 287] on input "Copy quantities Shopify → Square" at bounding box center [372, 285] width 14 height 16
radio input "true"
radio input "false"
radio input "true"
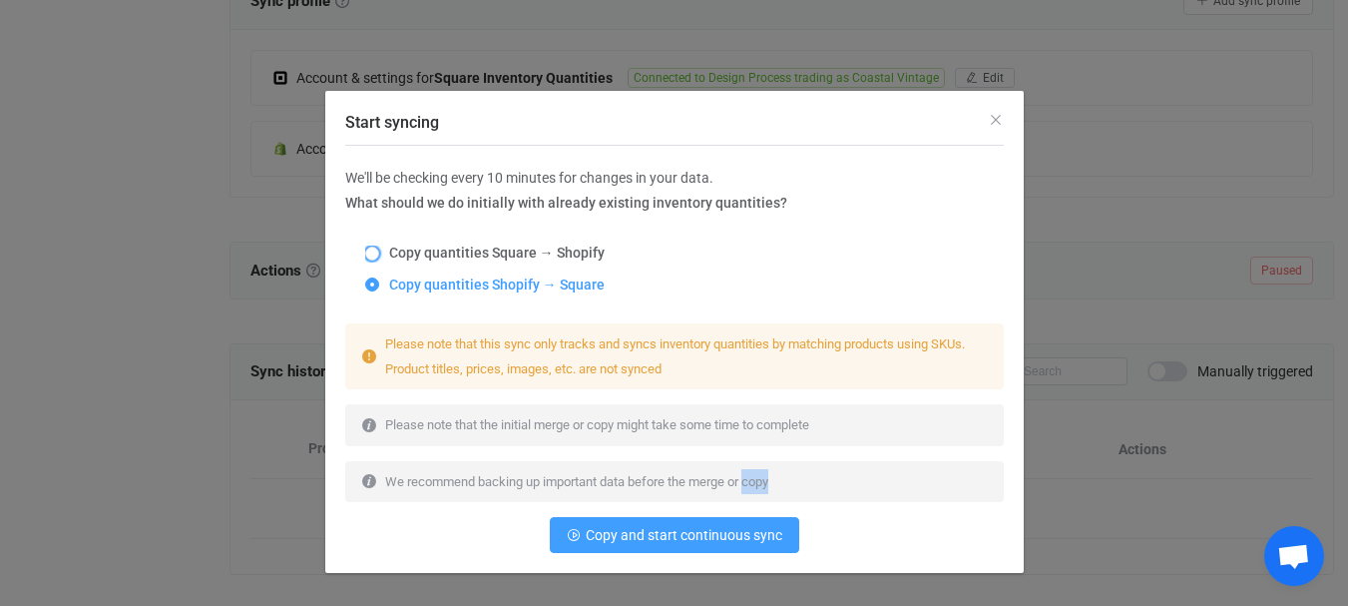
click at [490, 258] on span "Copy quantities Square → Shopify" at bounding box center [491, 252] width 225 height 16
click at [379, 258] on input "Copy quantities Square → Shopify" at bounding box center [372, 254] width 14 height 16
radio input "true"
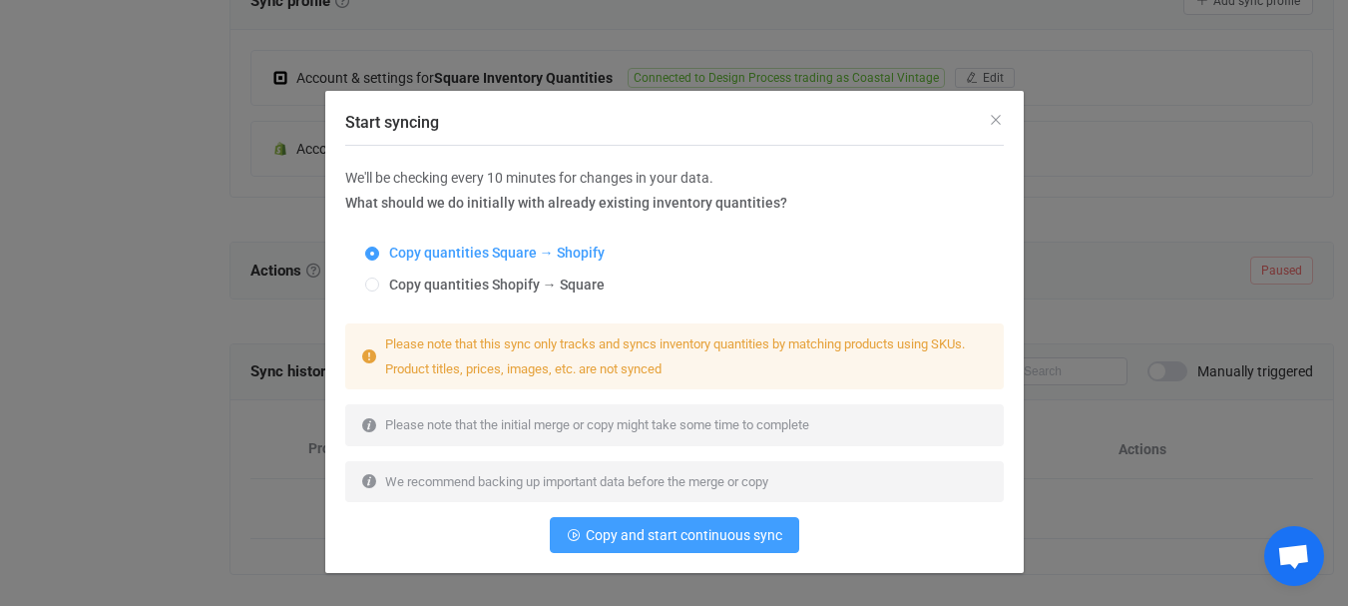
click at [694, 483] on span "We recommend backing up important data before the merge or copy" at bounding box center [576, 481] width 383 height 15
click at [753, 482] on span "We recommend backing up important data before the merge or copy" at bounding box center [576, 481] width 383 height 15
click at [530, 279] on span "Copy quantities Shopify → Square" at bounding box center [491, 284] width 225 height 16
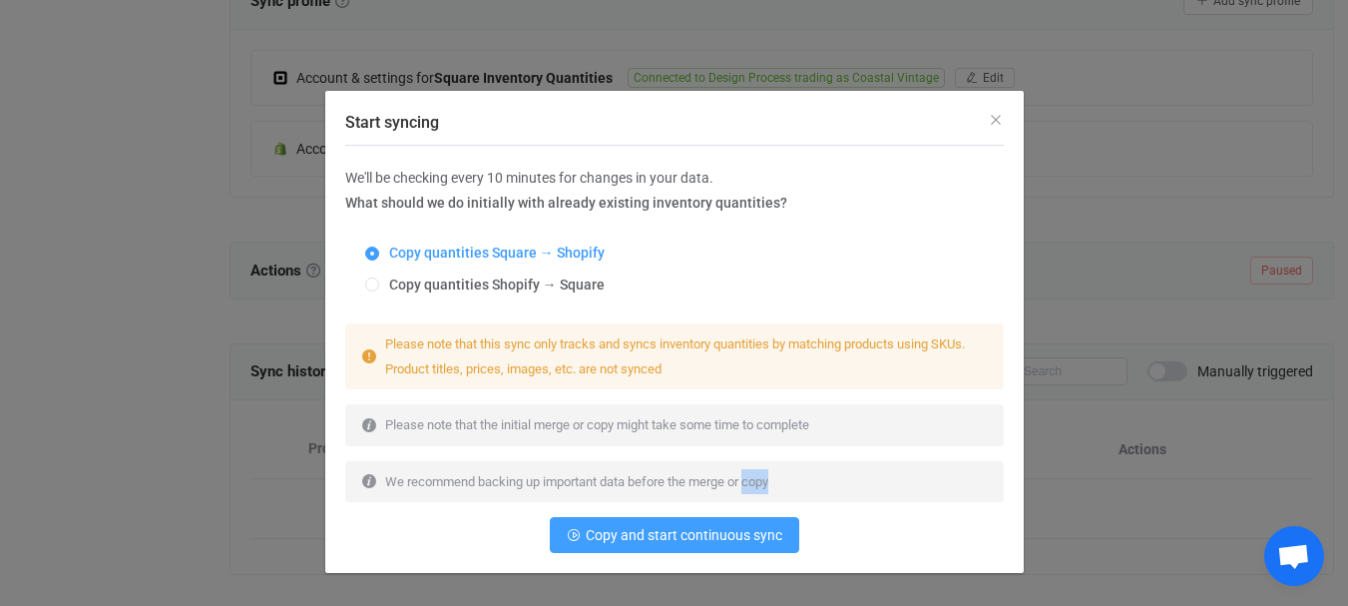
click at [379, 279] on input "Copy quantities Shopify → Square" at bounding box center [372, 285] width 14 height 16
radio input "true"
radio input "false"
radio input "true"
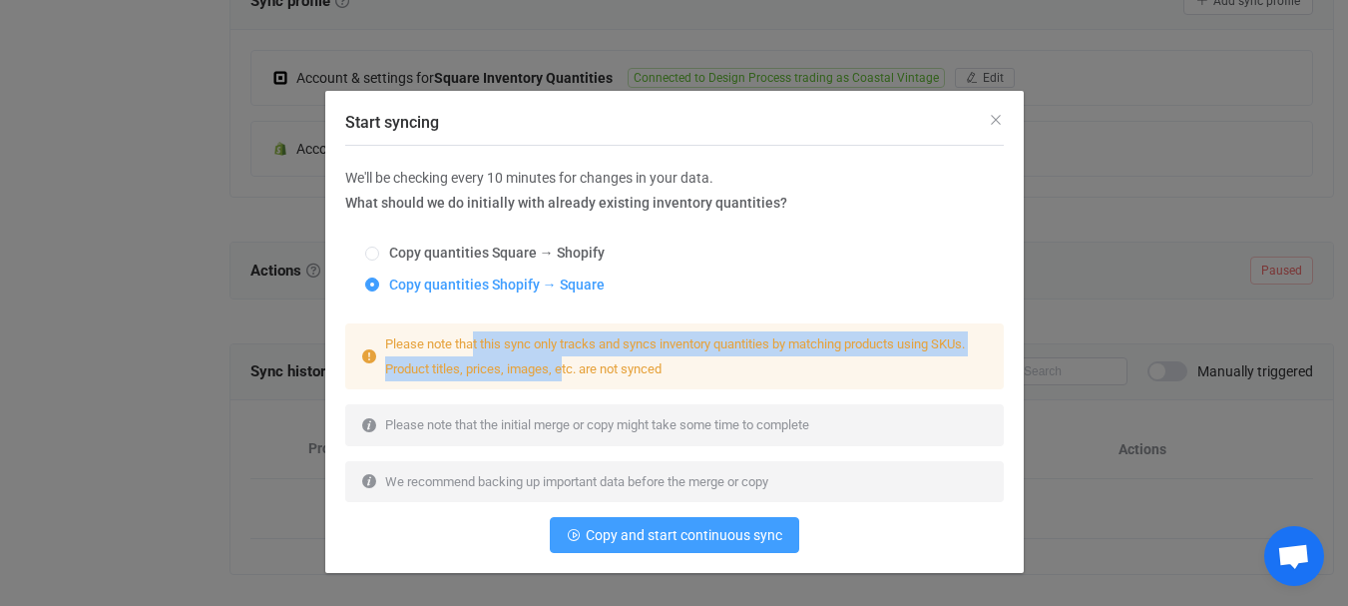
drag, startPoint x: 478, startPoint y: 343, endPoint x: 561, endPoint y: 371, distance: 87.4
click at [557, 370] on span "Please note that this sync only tracks and syncs inventory quantities by matchi…" at bounding box center [675, 356] width 580 height 40
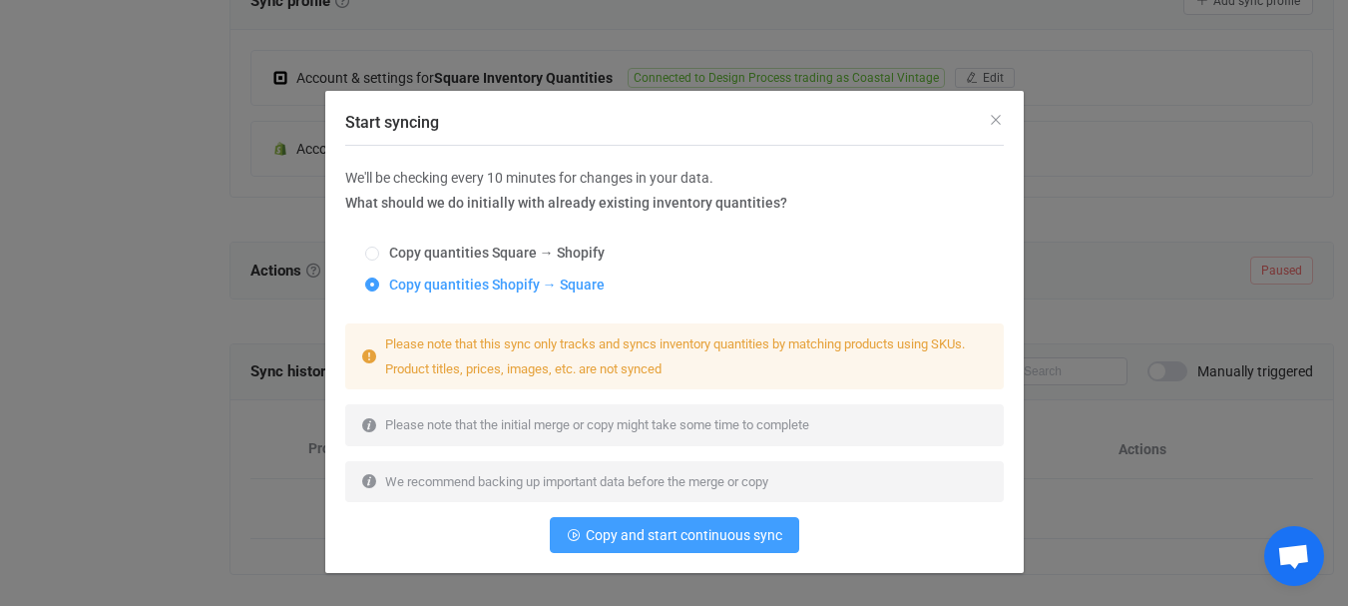
click at [569, 371] on span "Please note that this sync only tracks and syncs inventory quantities by matchi…" at bounding box center [675, 356] width 580 height 40
click at [127, 391] on div "Start syncing We'll be checking every 10 minutes for changes in your data. What…" at bounding box center [674, 303] width 1348 height 606
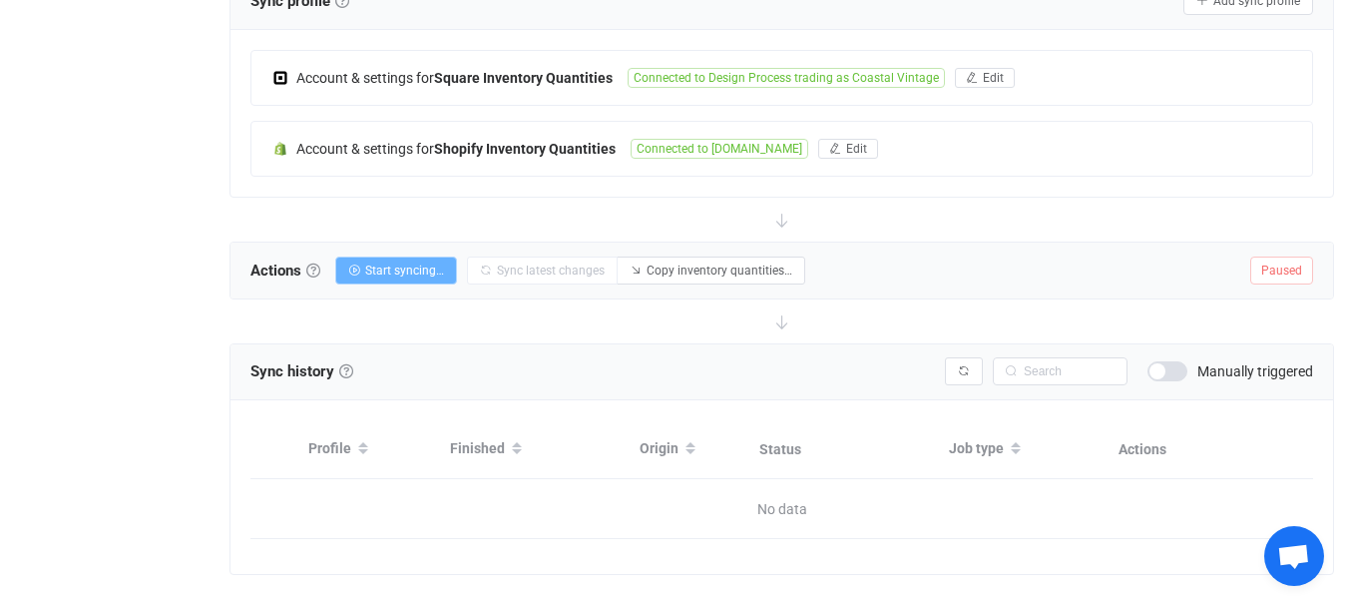
click at [387, 271] on span "Start syncing…" at bounding box center [404, 270] width 79 height 14
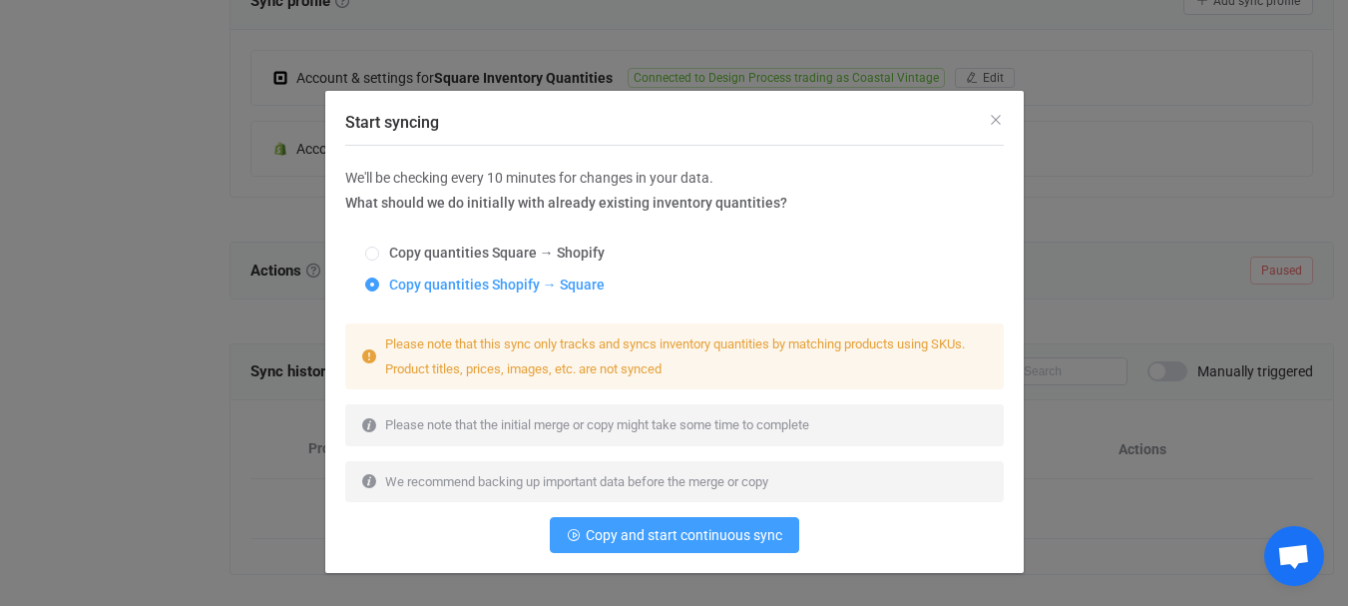
click at [74, 325] on div "Start syncing We'll be checking every 10 minutes for changes in your data. What…" at bounding box center [674, 303] width 1348 height 606
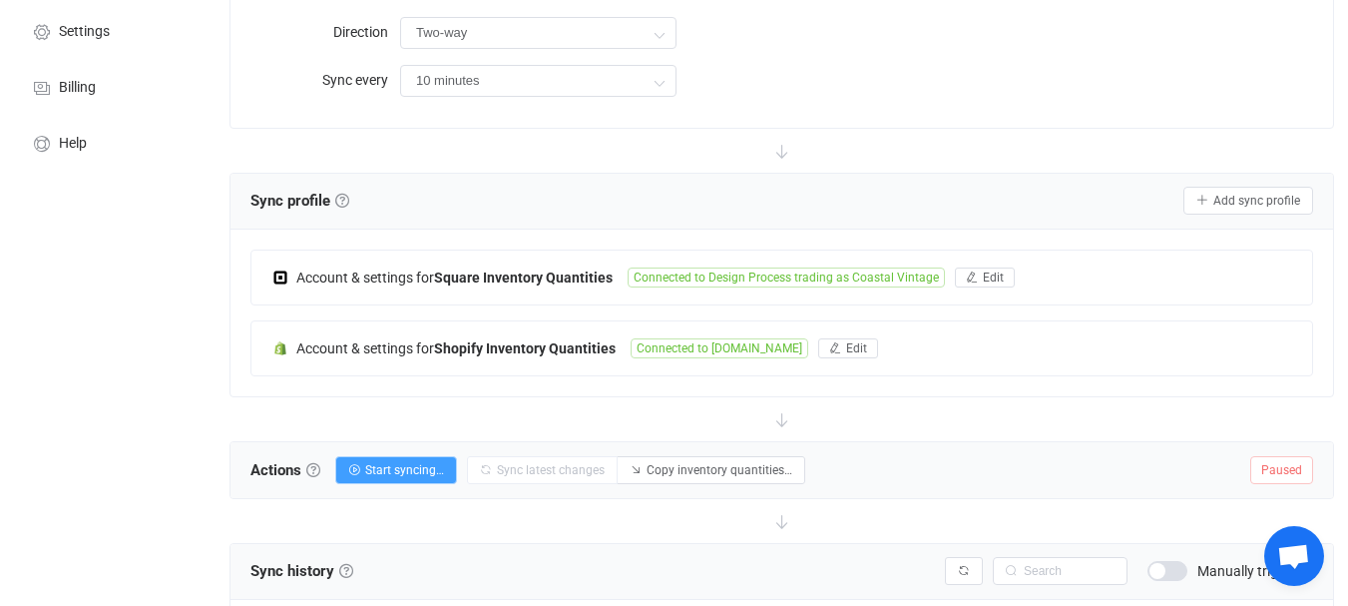
scroll to position [0, 0]
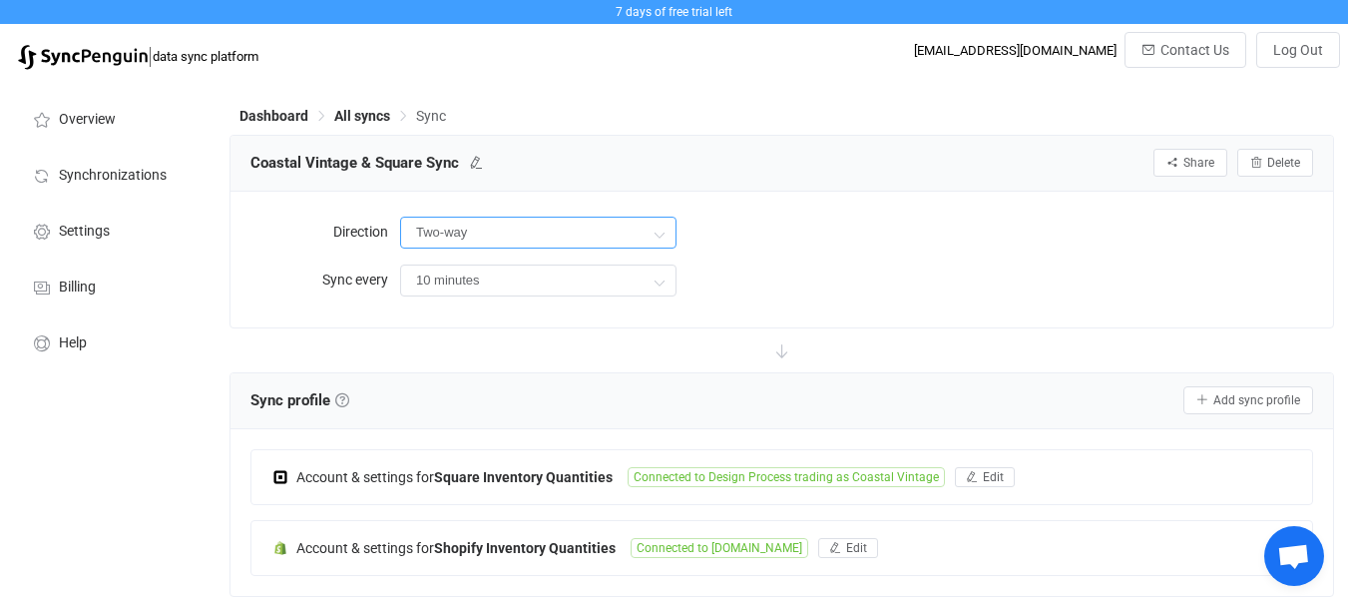
click at [427, 238] on input "Two-way" at bounding box center [538, 233] width 276 height 32
click at [315, 305] on div "Direction Two-way Sync every 10 minutes 10 minutes 15 minutes 30 minutes 1 hour…" at bounding box center [781, 260] width 1063 height 96
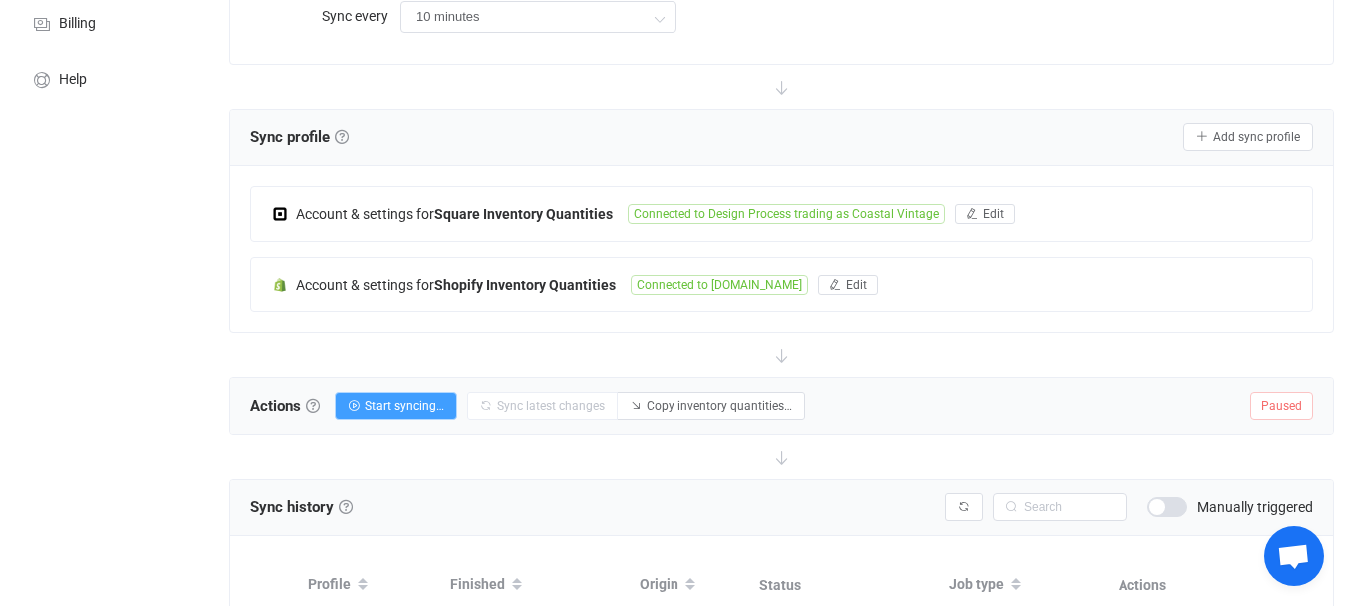
scroll to position [299, 0]
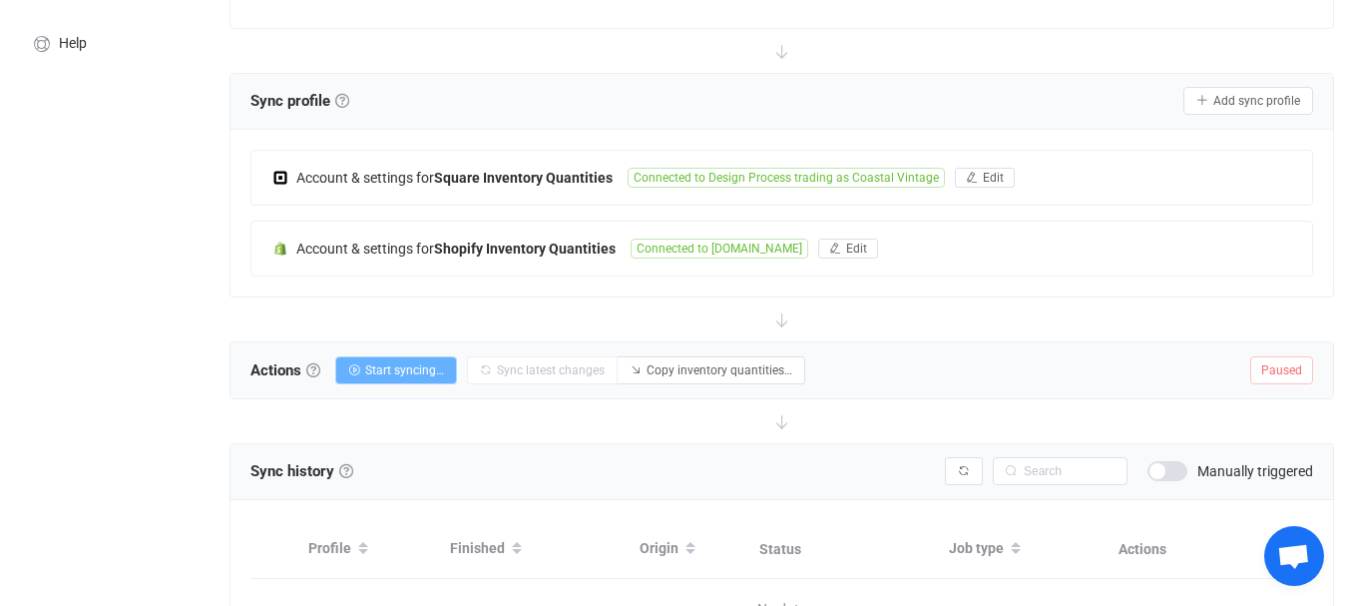
click at [387, 372] on span "Start syncing…" at bounding box center [404, 370] width 79 height 14
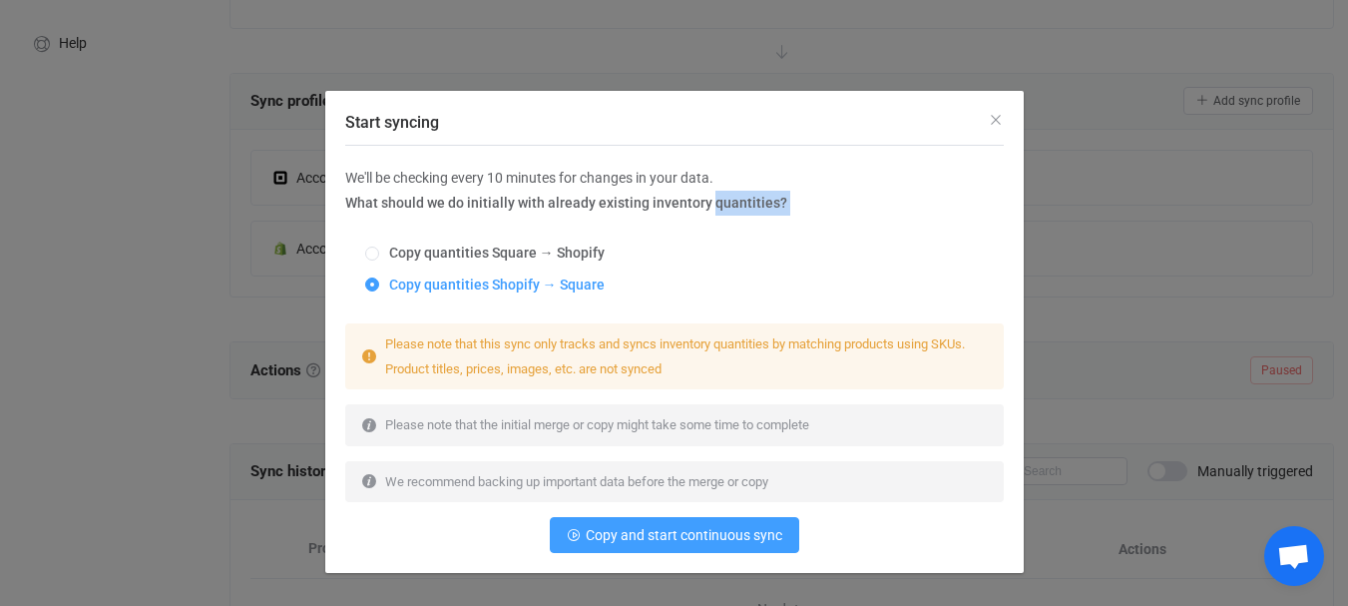
drag, startPoint x: 659, startPoint y: 203, endPoint x: 777, endPoint y: 229, distance: 120.8
click at [777, 229] on div "We'll be checking every 10 minutes for changes in your data. What should we do …" at bounding box center [674, 359] width 658 height 387
click at [780, 214] on div "We'll be checking every 10 minutes for changes in your data. What should we do …" at bounding box center [674, 191] width 658 height 50
drag, startPoint x: 775, startPoint y: 204, endPoint x: 663, endPoint y: 216, distance: 112.4
click at [663, 216] on div "We'll be checking every 10 minutes for changes in your data. What should we do …" at bounding box center [674, 191] width 658 height 50
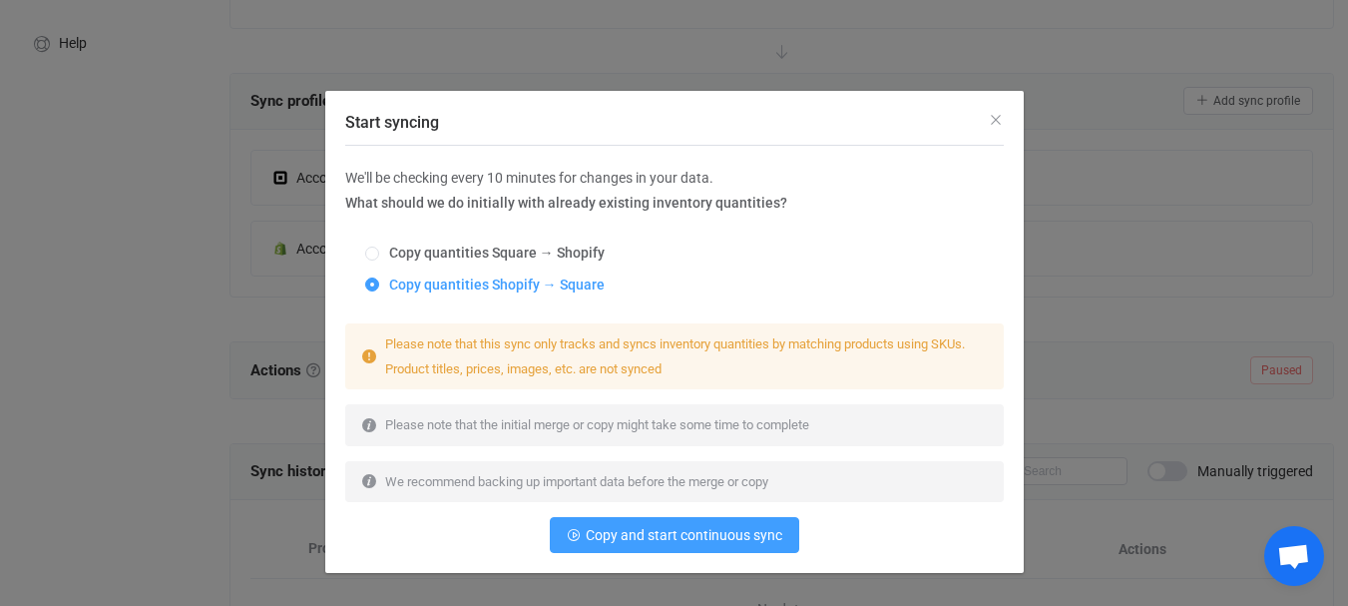
click at [663, 216] on div "We'll be checking every 10 minutes for changes in your data. What should we do …" at bounding box center [674, 191] width 658 height 50
click at [410, 252] on span "Copy quantities Square → Shopify" at bounding box center [491, 252] width 225 height 16
click at [379, 252] on input "Copy quantities Square → Shopify" at bounding box center [372, 254] width 14 height 16
radio input "true"
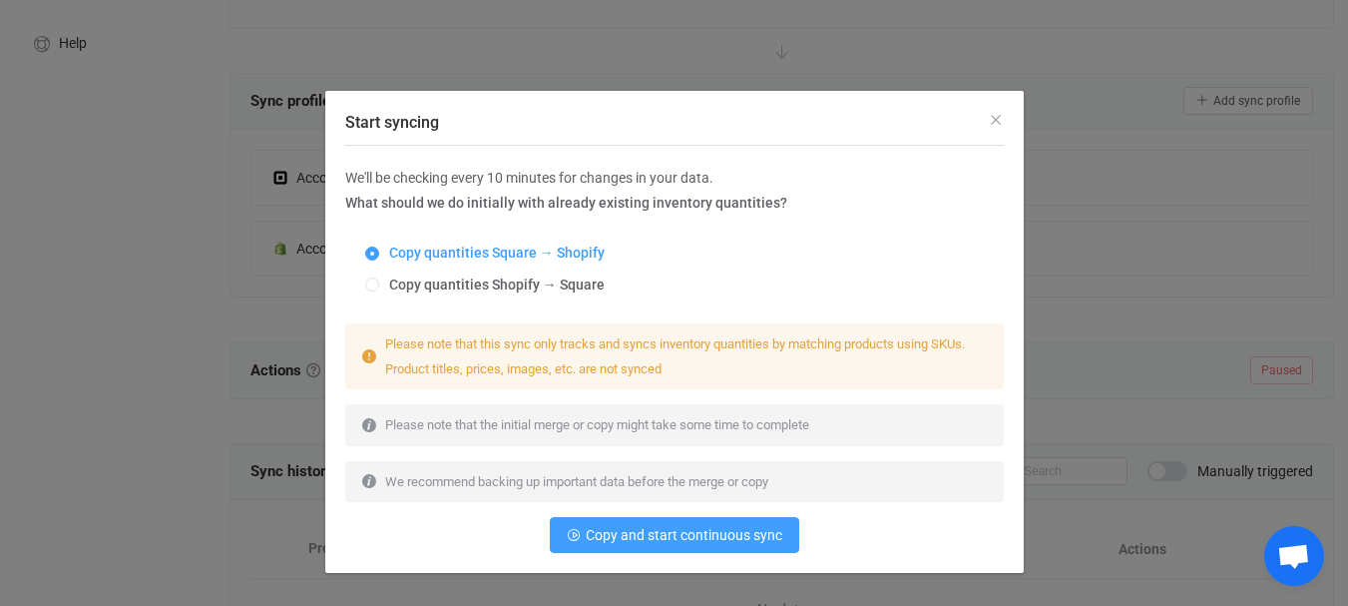
click at [406, 276] on div "Copy quantities Square → Shopify Copy quantities Shopify → Square" at bounding box center [674, 269] width 658 height 78
click at [397, 281] on span "Copy quantities Shopify → Square" at bounding box center [491, 284] width 225 height 16
click at [379, 281] on input "Copy quantities Shopify → Square" at bounding box center [372, 285] width 14 height 16
radio input "true"
radio input "false"
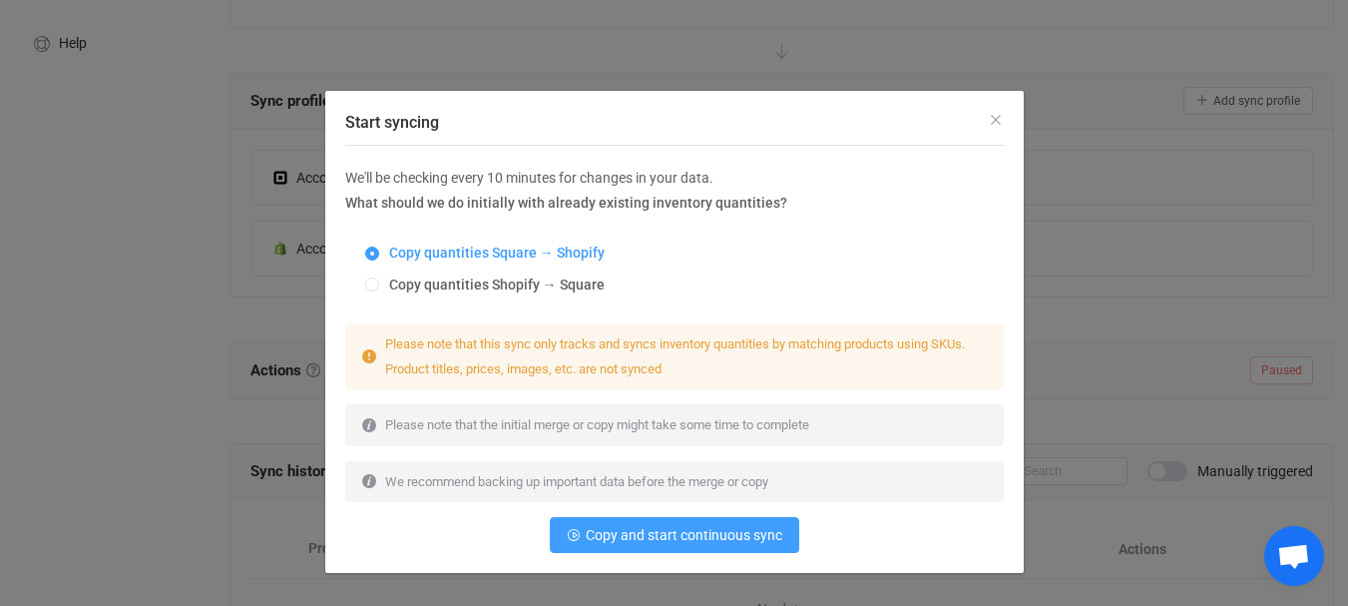
radio input "true"
click at [540, 260] on span "Copy quantities Square → Shopify" at bounding box center [491, 252] width 225 height 16
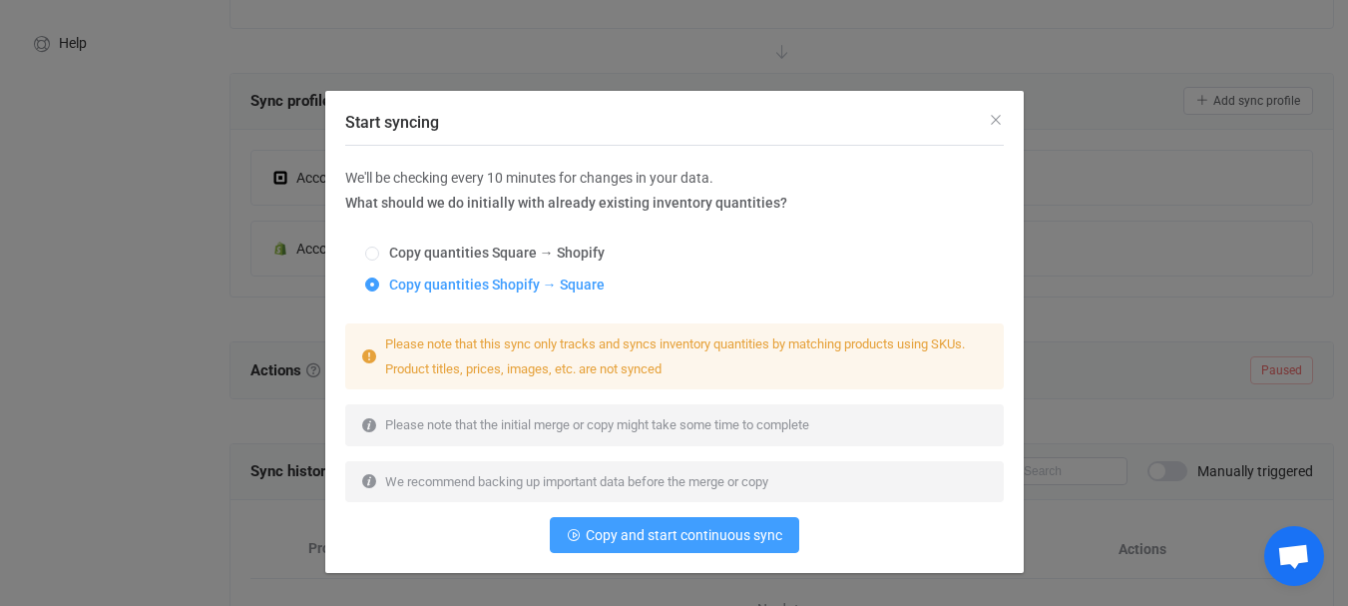
click at [379, 260] on input "Copy quantities Square → Shopify" at bounding box center [372, 254] width 14 height 16
radio input "true"
radio input "false"
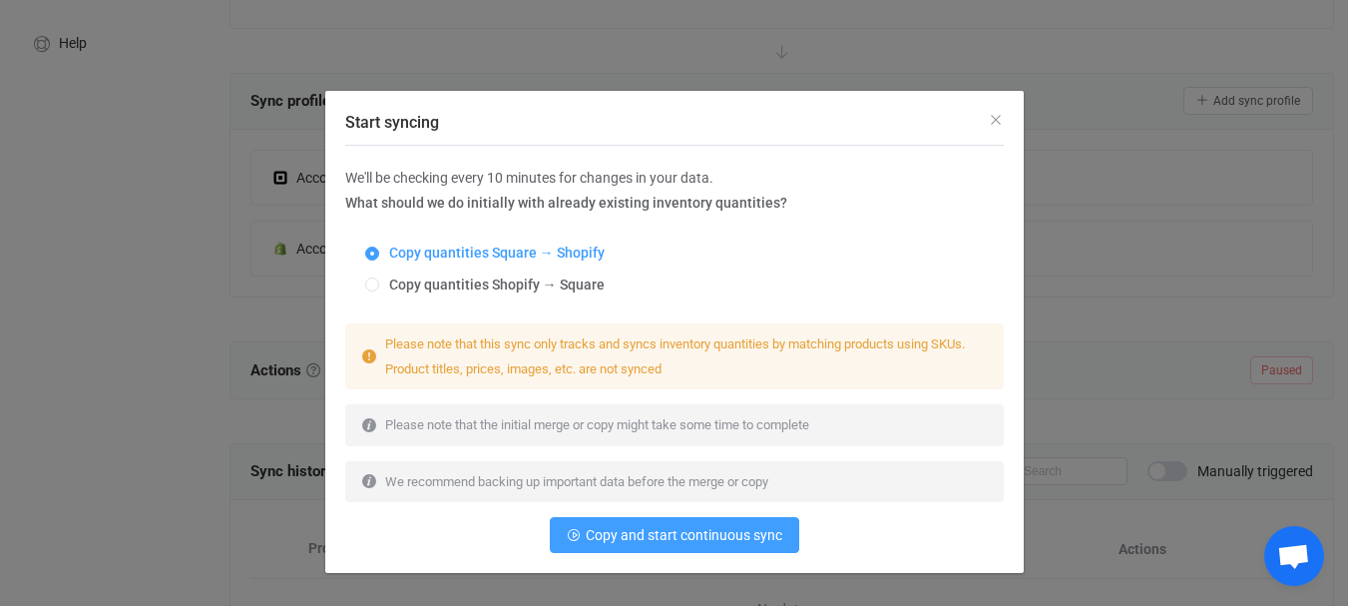
drag, startPoint x: 252, startPoint y: 65, endPoint x: 262, endPoint y: 117, distance: 52.8
click at [262, 117] on div "Start syncing We'll be checking every 10 minutes for changes in your data. What…" at bounding box center [674, 303] width 1348 height 606
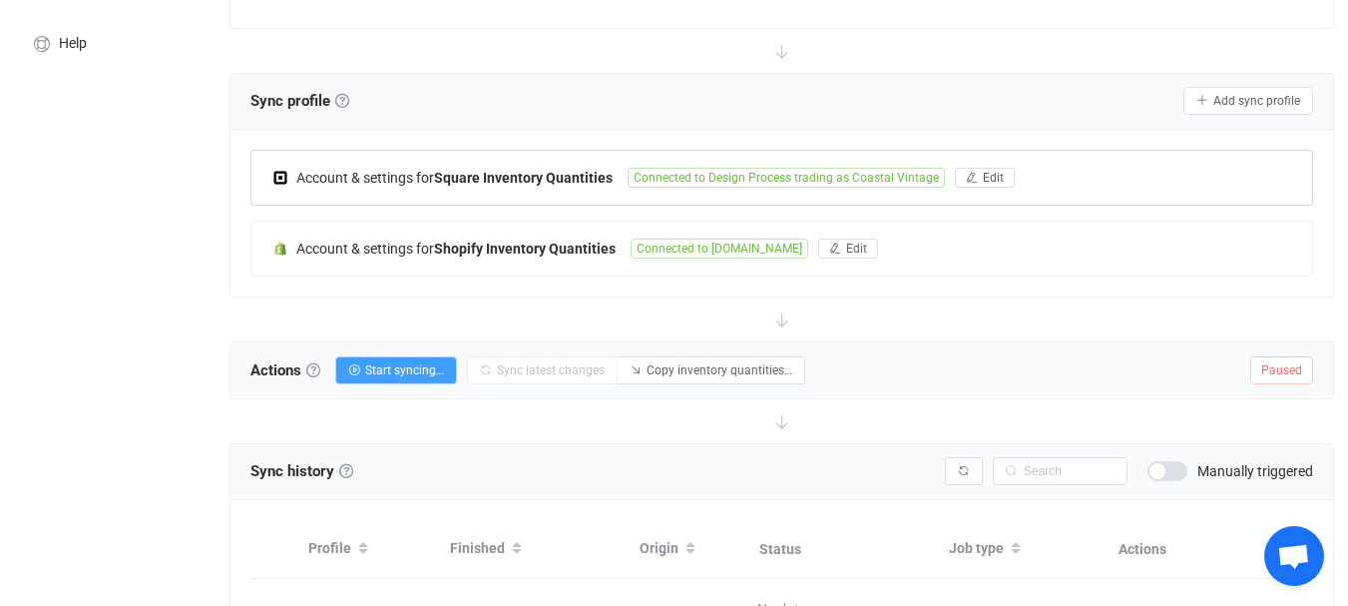
click at [453, 177] on b "Square Inventory Quantities" at bounding box center [523, 178] width 179 height 16
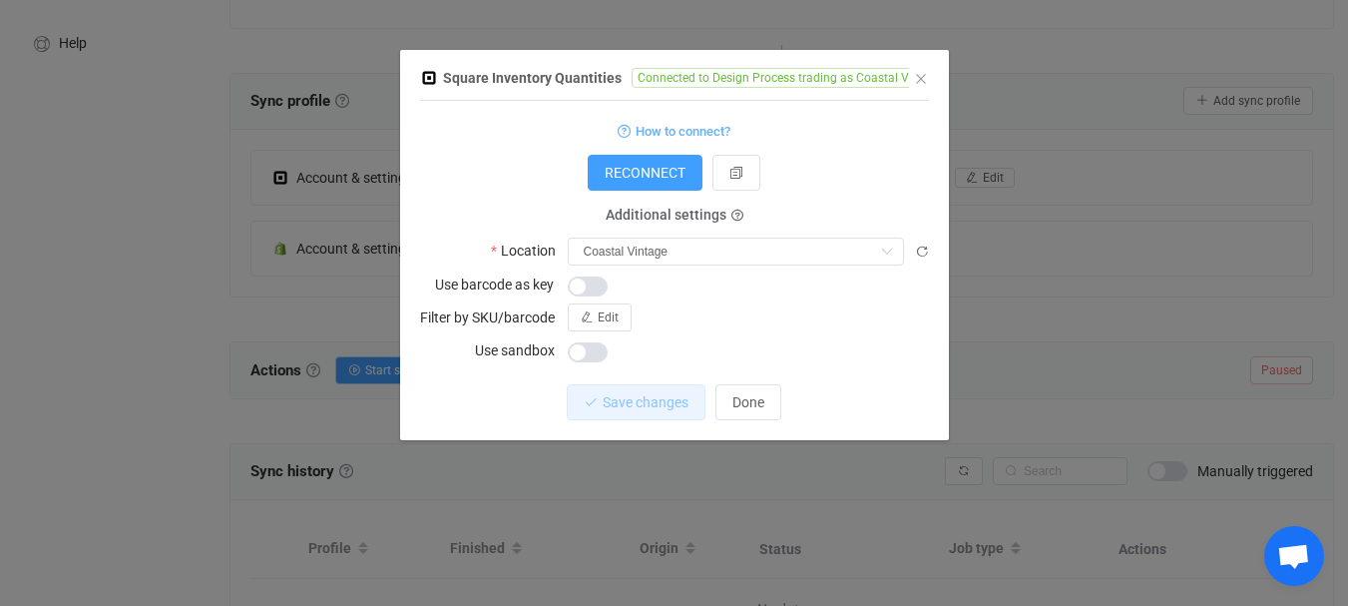
click at [473, 79] on span "Square Inventory Quantities" at bounding box center [532, 78] width 179 height 16
copy span "Square"
click at [342, 258] on div "Square Inventory Quantities Connected to Design Process trading as Coastal Vint…" at bounding box center [674, 303] width 1348 height 606
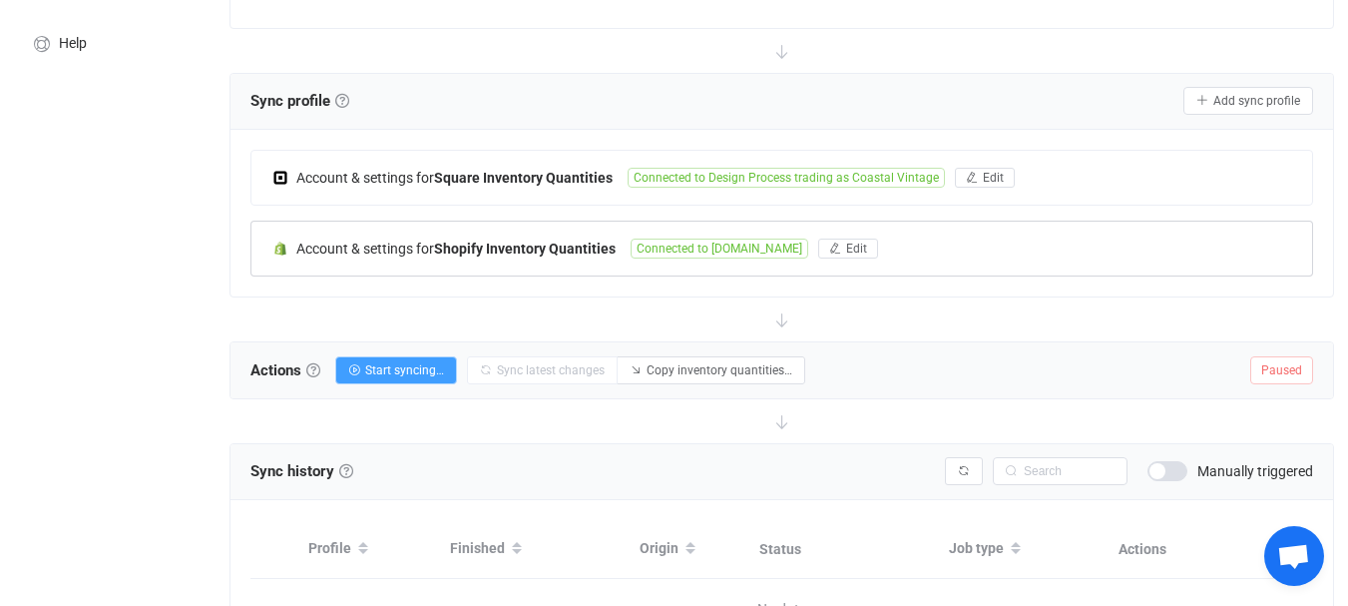
click at [560, 247] on b "Shopify Inventory Quantities" at bounding box center [525, 248] width 182 height 16
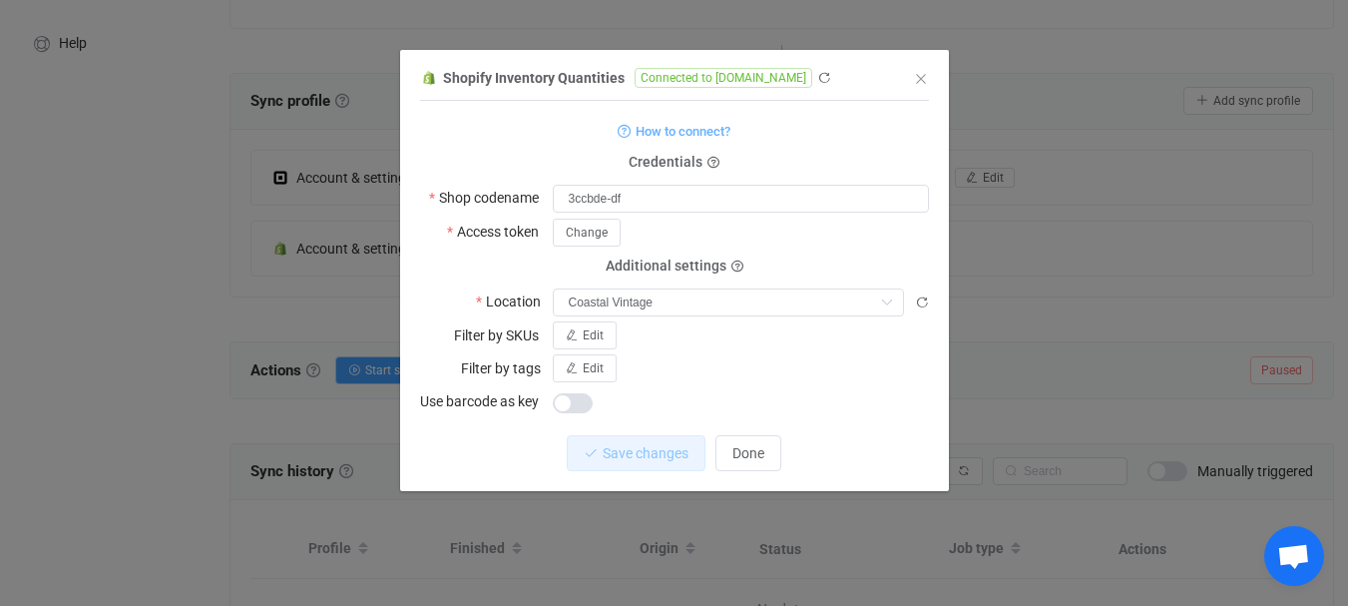
click at [459, 74] on span "Shopify Inventory Quantities" at bounding box center [534, 78] width 182 height 16
copy span "Shopify"
click at [1060, 106] on div "Shopify Inventory Quantities Connected to 3ccbde-df.myshopify.com 1 { { "shopNa…" at bounding box center [674, 303] width 1348 height 606
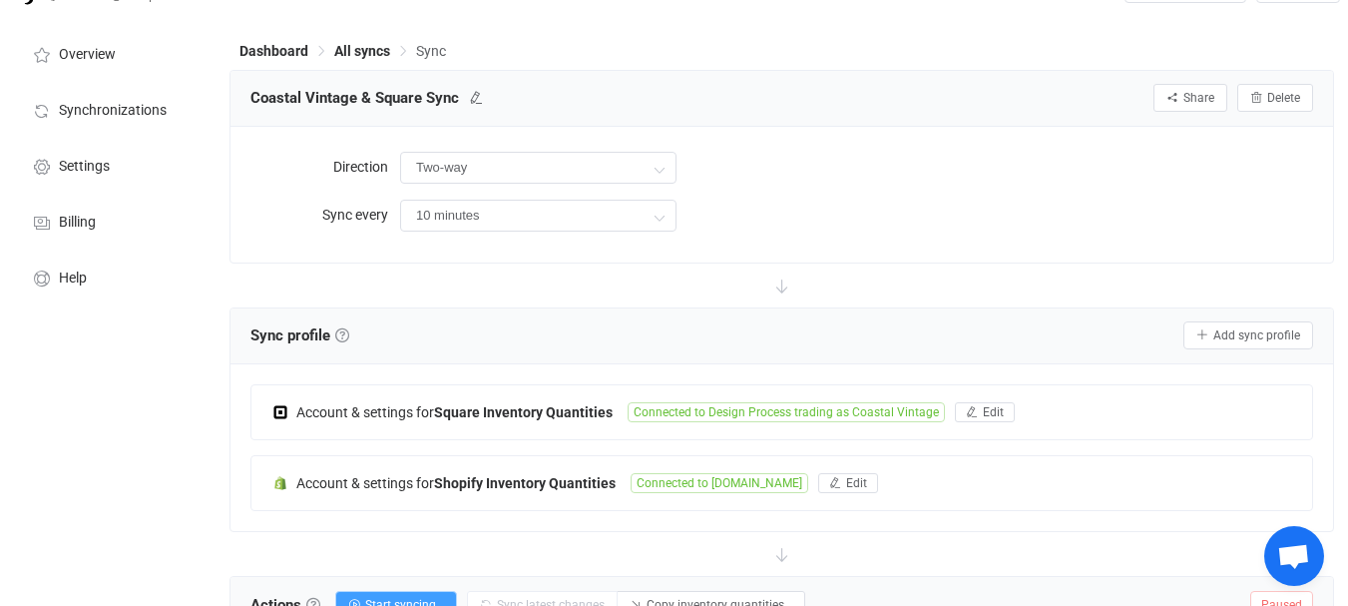
scroll to position [100, 0]
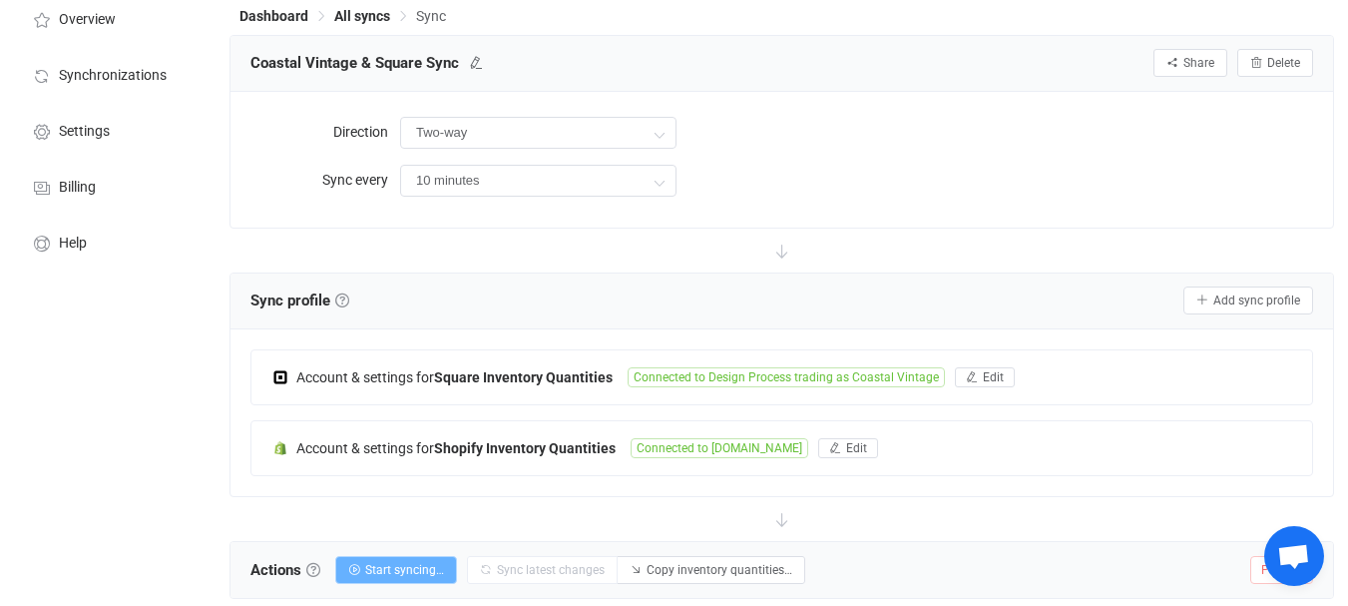
click at [390, 567] on span "Start syncing…" at bounding box center [404, 570] width 79 height 14
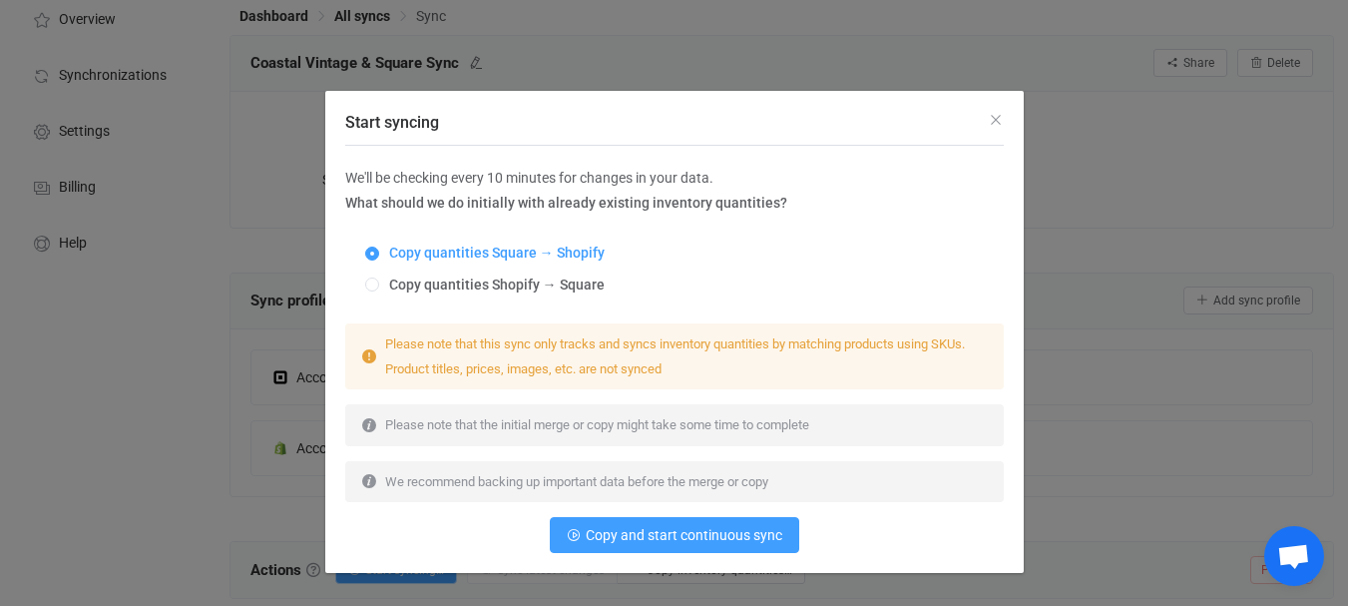
click at [728, 190] on div "We'll be checking every 10 minutes for changes in your data. What should we do …" at bounding box center [674, 191] width 658 height 50
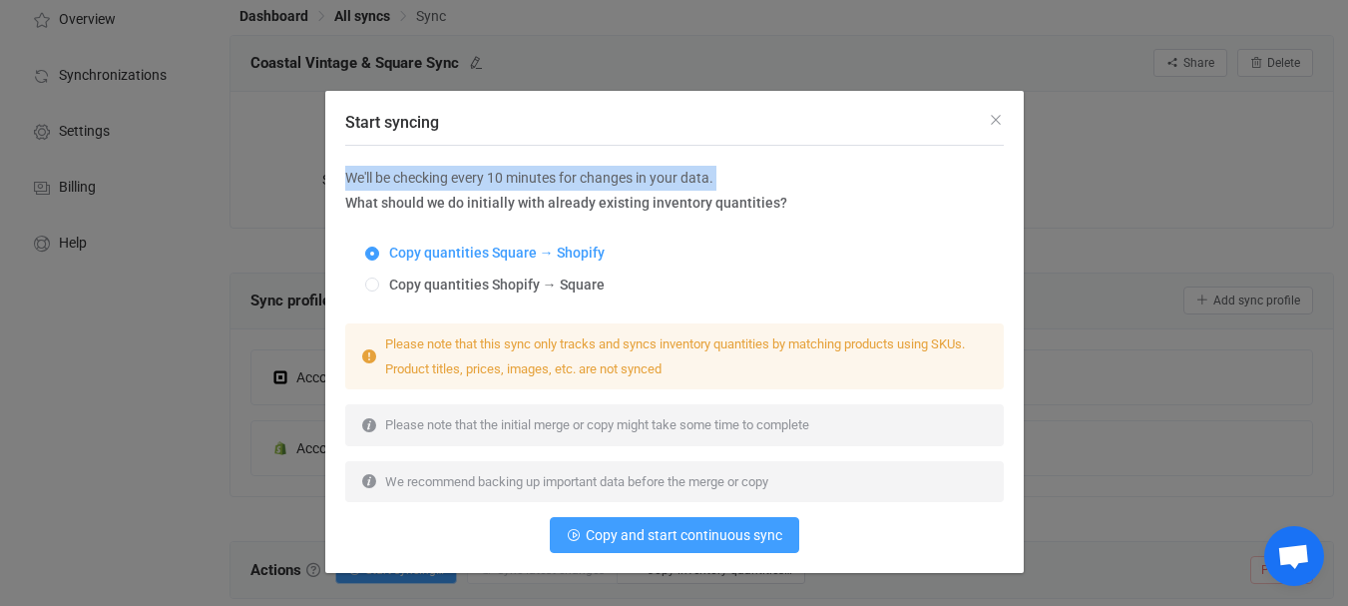
click at [728, 190] on div "We'll be checking every 10 minutes for changes in your data. What should we do …" at bounding box center [674, 191] width 658 height 50
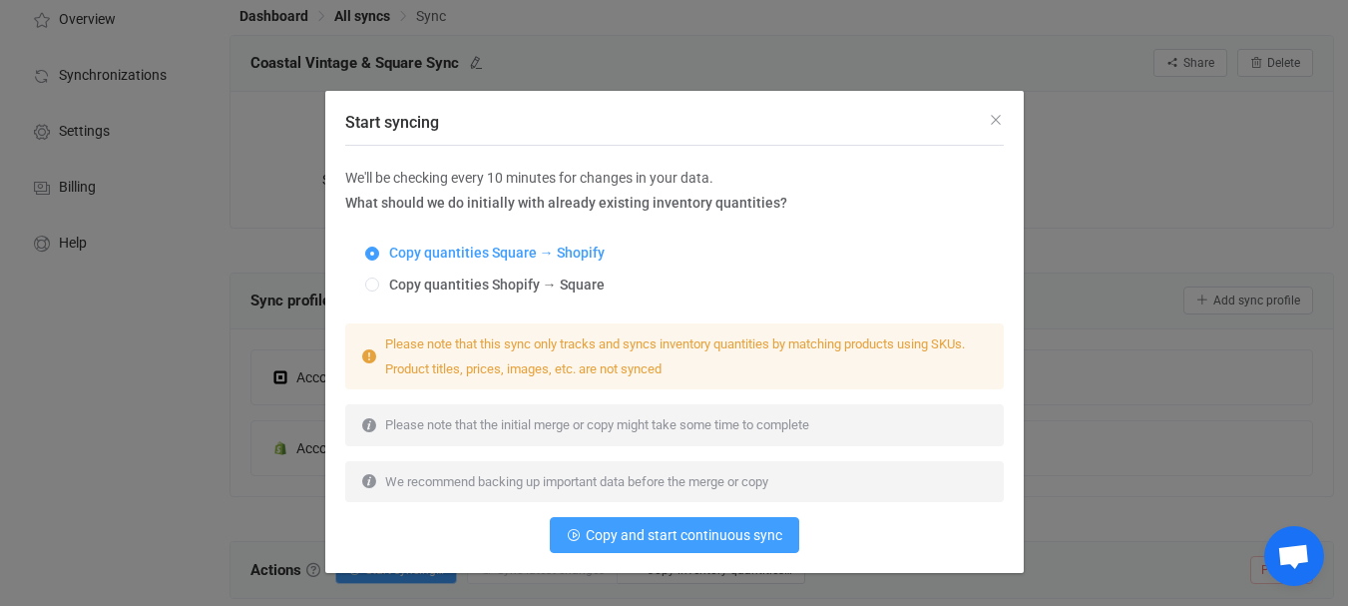
click at [729, 209] on span "What should we do initially with already existing inventory quantities?" at bounding box center [566, 203] width 442 height 16
copy span "quantities"
drag, startPoint x: 476, startPoint y: 166, endPoint x: 501, endPoint y: 191, distance: 35.3
click at [501, 191] on div "We'll be checking every 10 minutes for changes in your data. What should we do …" at bounding box center [674, 191] width 658 height 50
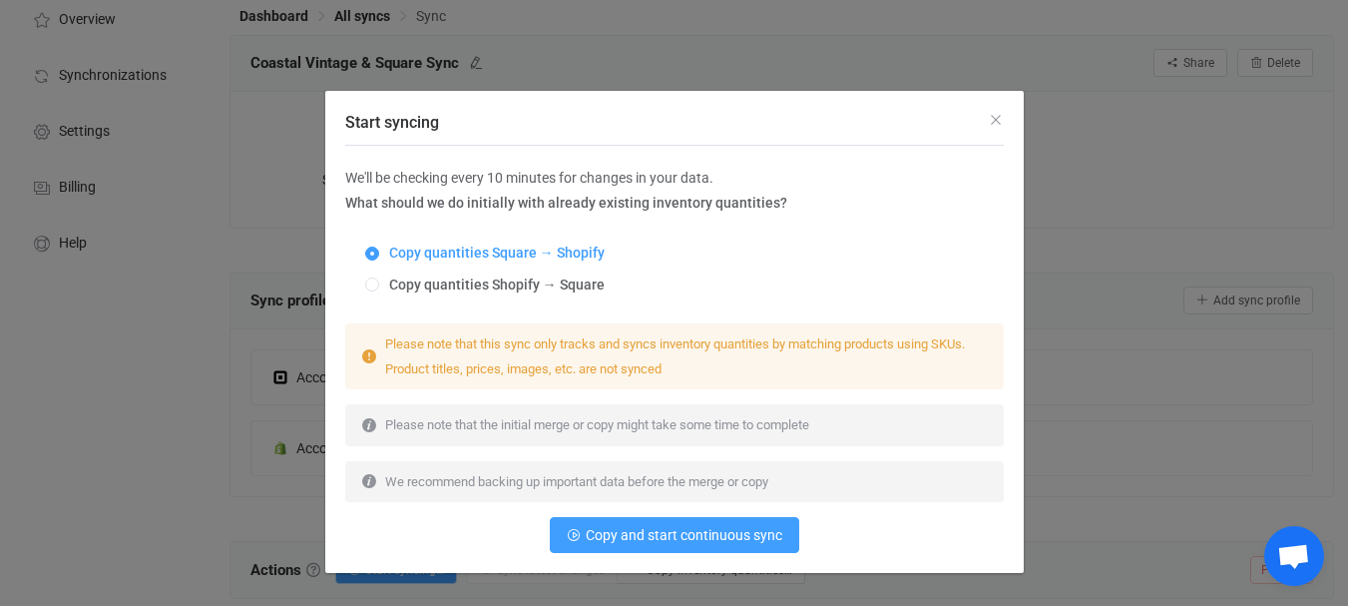
click at [625, 113] on div "Start syncing" at bounding box center [674, 118] width 698 height 54
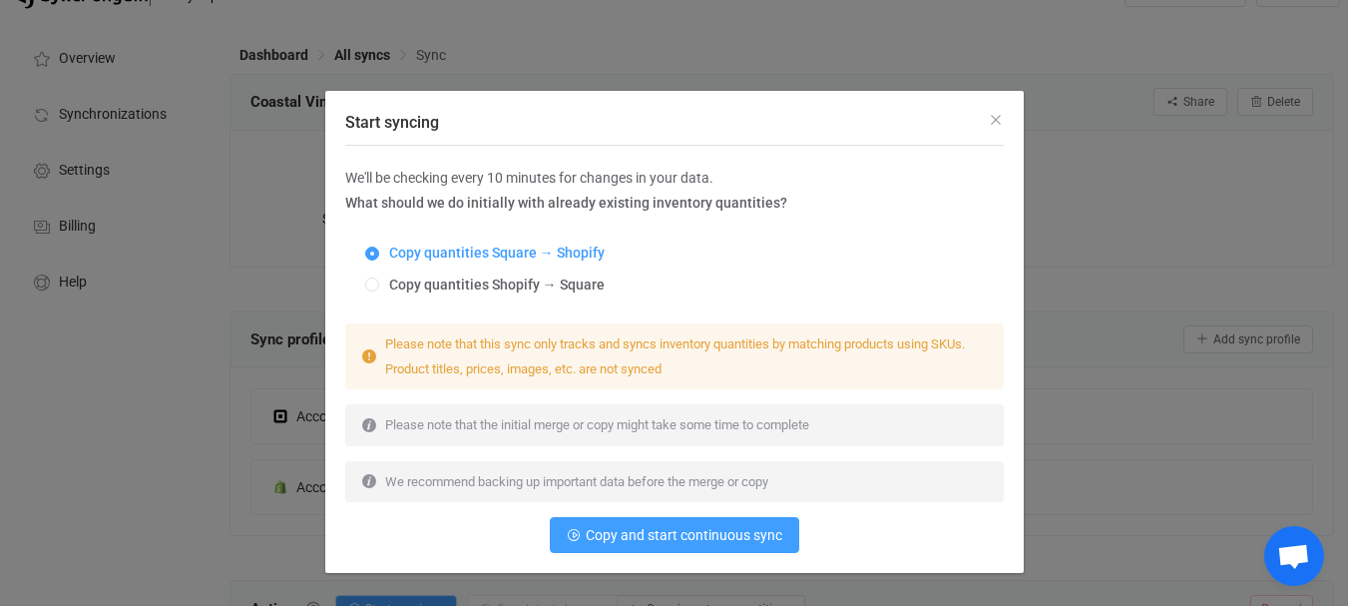
scroll to position [0, 0]
